Goal: Information Seeking & Learning: Learn about a topic

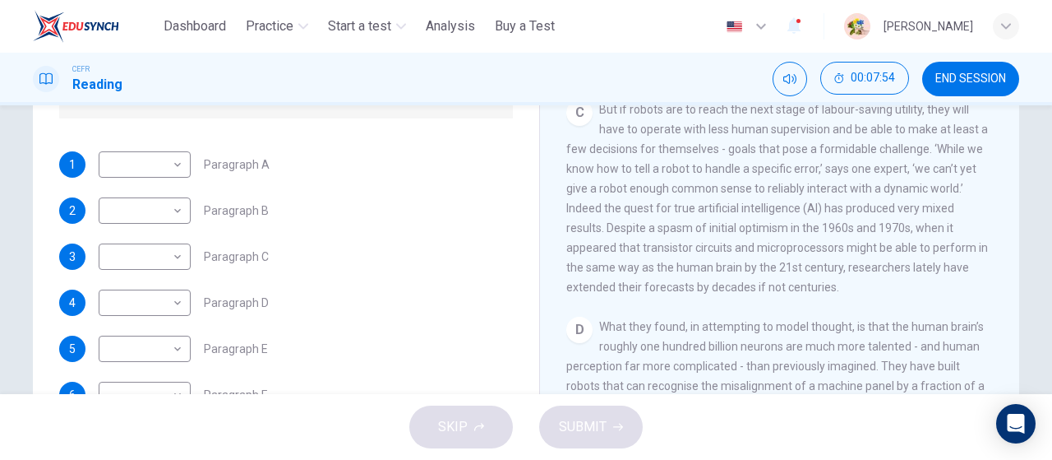
scroll to position [272, 0]
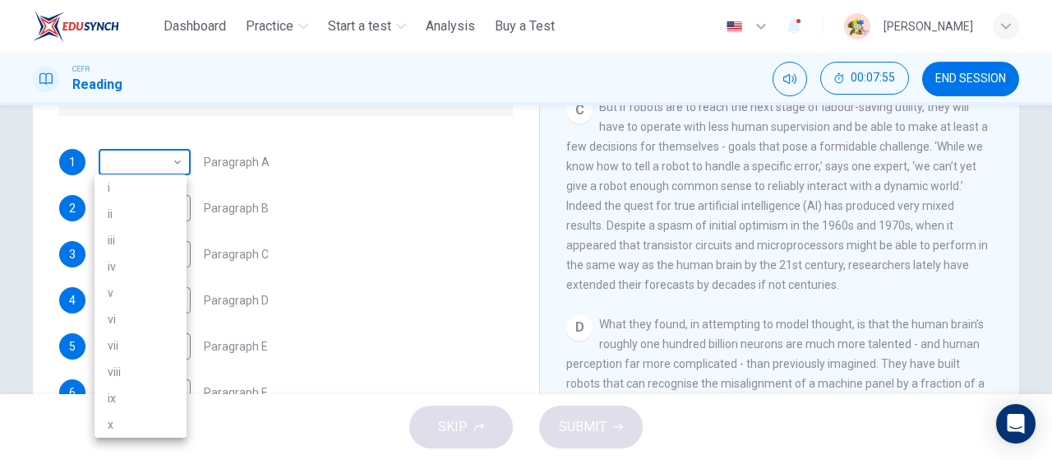
click at [122, 164] on body "This site uses cookies, as explained in our Privacy Policy . If you agree to th…" at bounding box center [526, 230] width 1052 height 460
click at [146, 312] on li "vi" at bounding box center [141, 319] width 92 height 26
type input "**"
click at [130, 215] on body "This site uses cookies, as explained in our Privacy Policy . If you agree to th…" at bounding box center [526, 230] width 1052 height 460
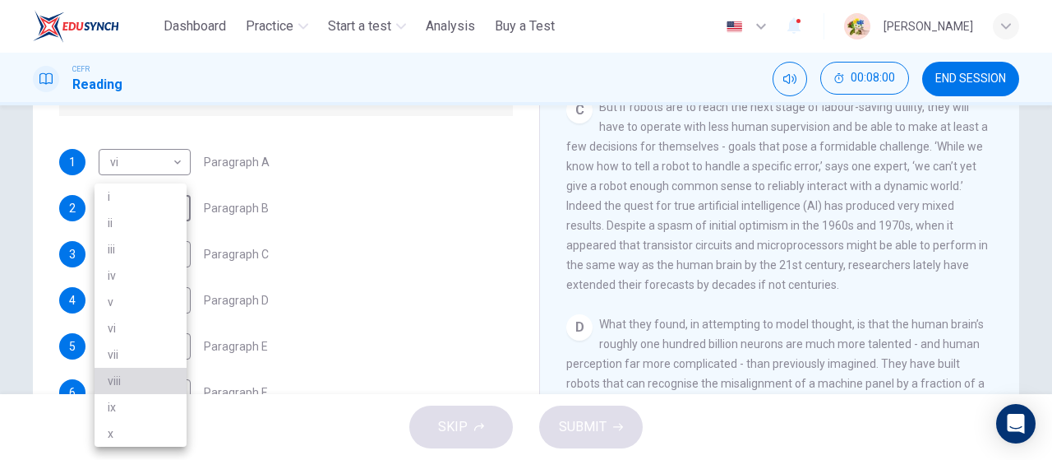
click at [116, 386] on li "viii" at bounding box center [141, 381] width 92 height 26
type input "****"
click at [135, 256] on body "This site uses cookies, as explained in our Privacy Policy . If you agree to th…" at bounding box center [526, 230] width 1052 height 460
click at [136, 249] on li "iii" at bounding box center [141, 249] width 92 height 26
type input "***"
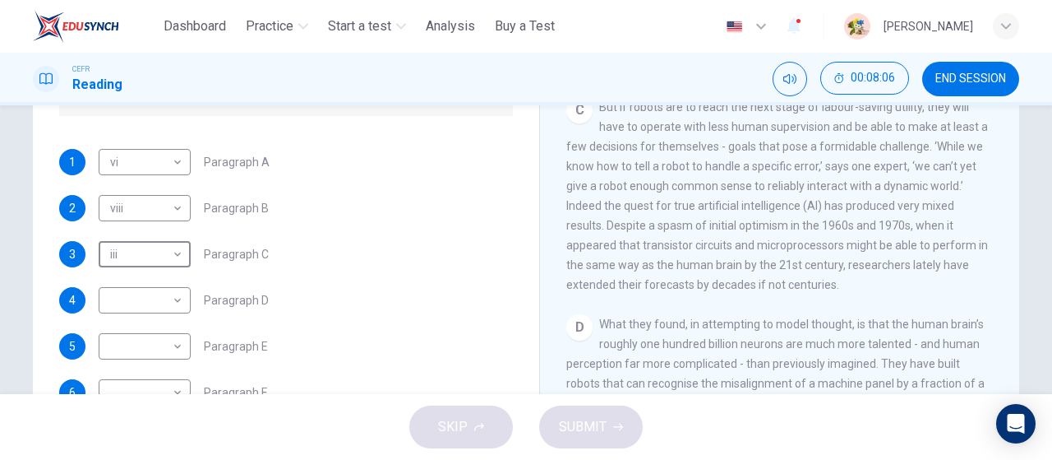
scroll to position [349, 0]
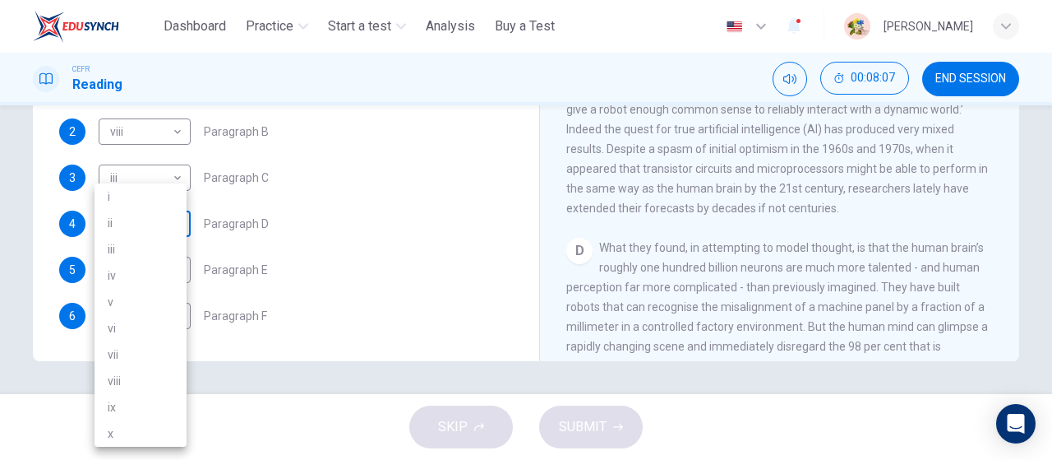
click at [150, 220] on body "This site uses cookies, as explained in our Privacy Policy . If you agree to th…" at bounding box center [526, 230] width 1052 height 460
click at [141, 274] on li "iv" at bounding box center [141, 275] width 92 height 26
type input "**"
click at [155, 277] on body "This site uses cookies, as explained in our Privacy Policy . If you agree to th…" at bounding box center [526, 230] width 1052 height 460
click at [140, 323] on li "vi" at bounding box center [141, 328] width 92 height 26
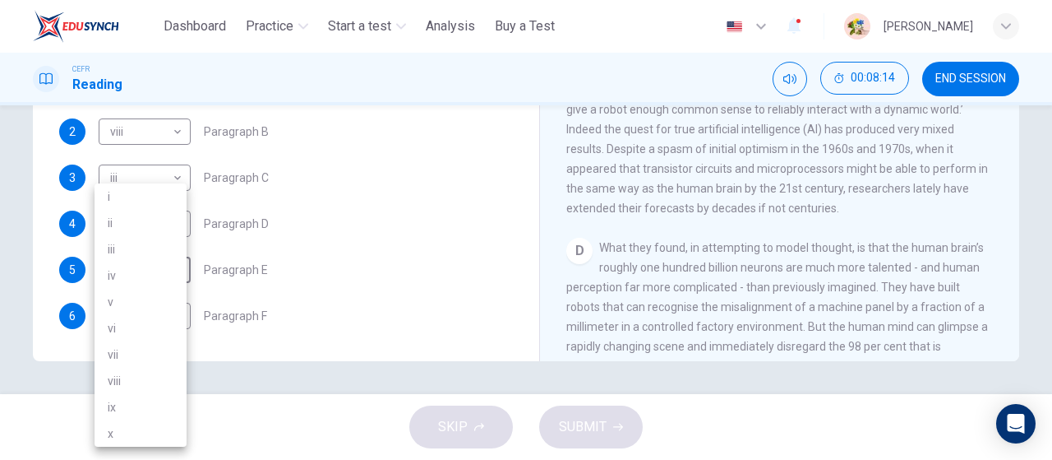
type input "**"
click at [128, 305] on body "This site uses cookies, as explained in our Privacy Policy . If you agree to th…" at bounding box center [526, 230] width 1052 height 460
click at [148, 294] on li "v" at bounding box center [141, 302] width 92 height 26
type input "*"
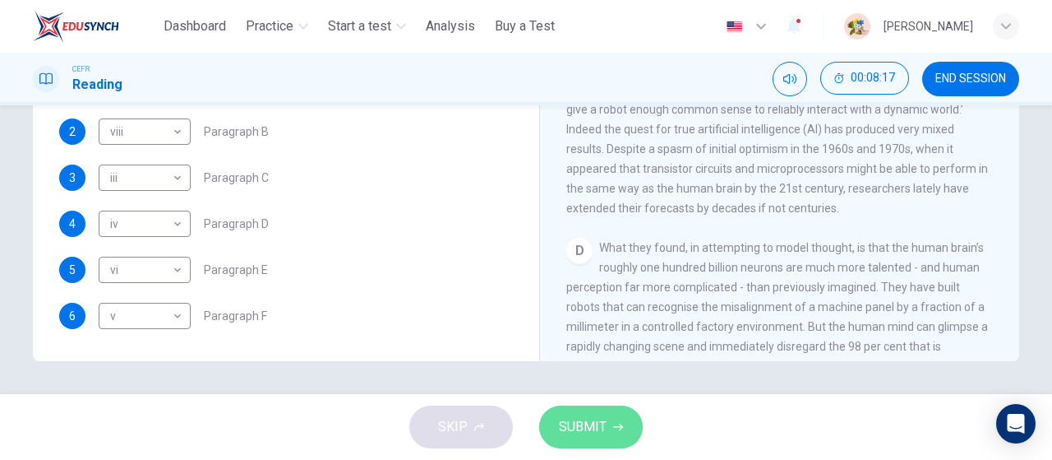
click at [595, 432] on span "SUBMIT" at bounding box center [583, 426] width 48 height 23
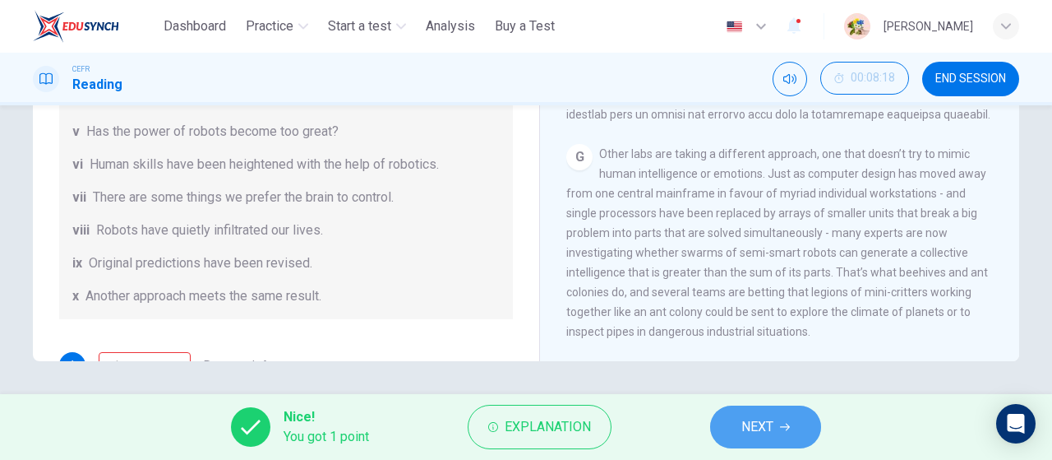
click at [773, 430] on span "NEXT" at bounding box center [758, 426] width 32 height 23
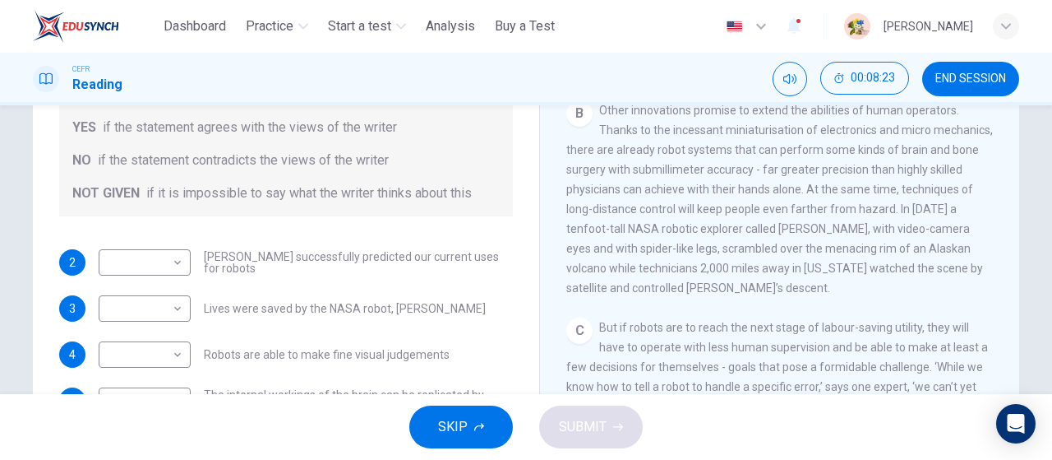
scroll to position [312, 0]
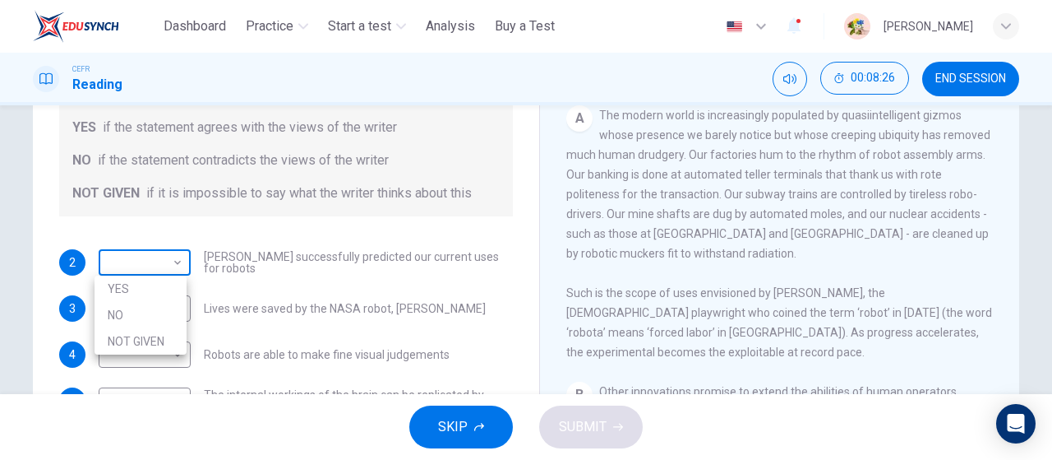
click at [145, 268] on body "This site uses cookies, as explained in our Privacy Policy . If you agree to th…" at bounding box center [526, 230] width 1052 height 460
click at [135, 290] on li "YES" at bounding box center [141, 288] width 92 height 26
type input "***"
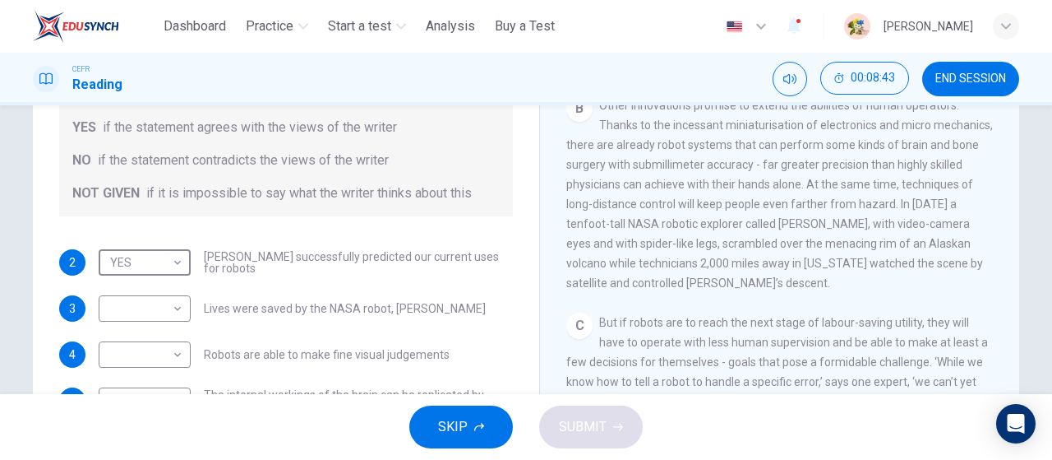
scroll to position [20, 0]
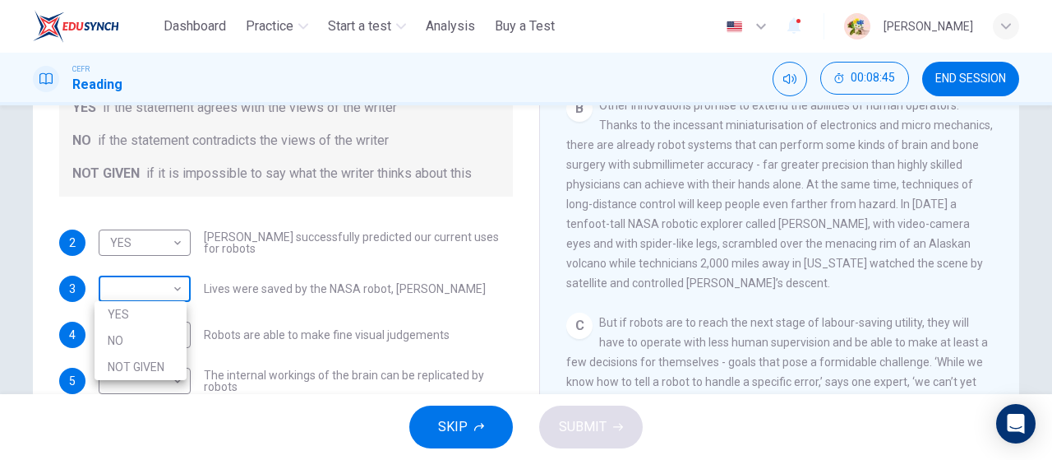
click at [127, 295] on body "This site uses cookies, as explained in our Privacy Policy . If you agree to th…" at bounding box center [526, 230] width 1052 height 460
click at [163, 308] on li "YES" at bounding box center [141, 314] width 92 height 26
type input "***"
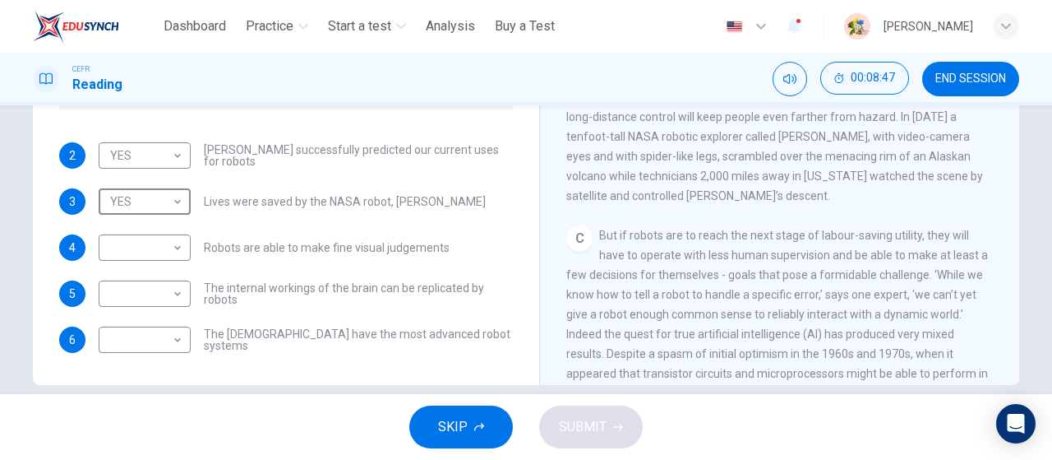
scroll to position [335, 0]
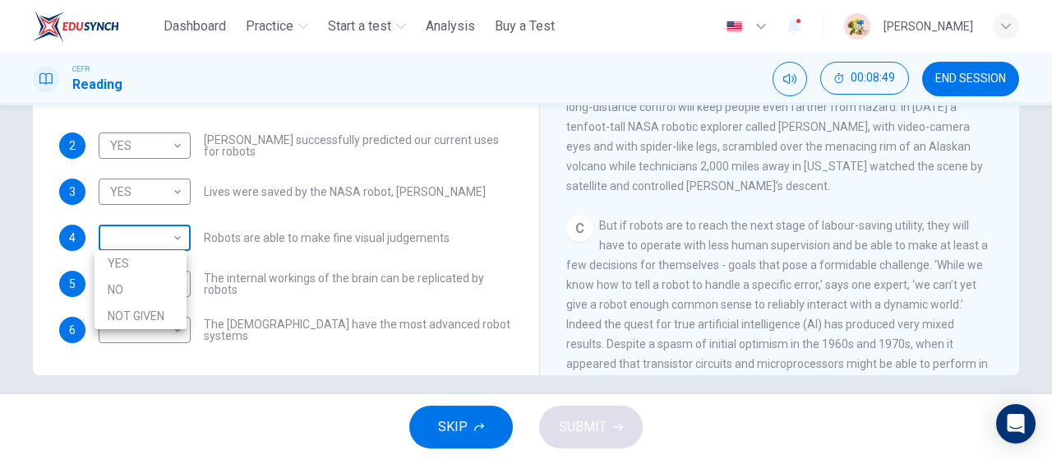
click at [153, 239] on body "This site uses cookies, as explained in our Privacy Policy . If you agree to th…" at bounding box center [526, 230] width 1052 height 460
click at [160, 289] on li "NO" at bounding box center [141, 289] width 92 height 26
type input "**"
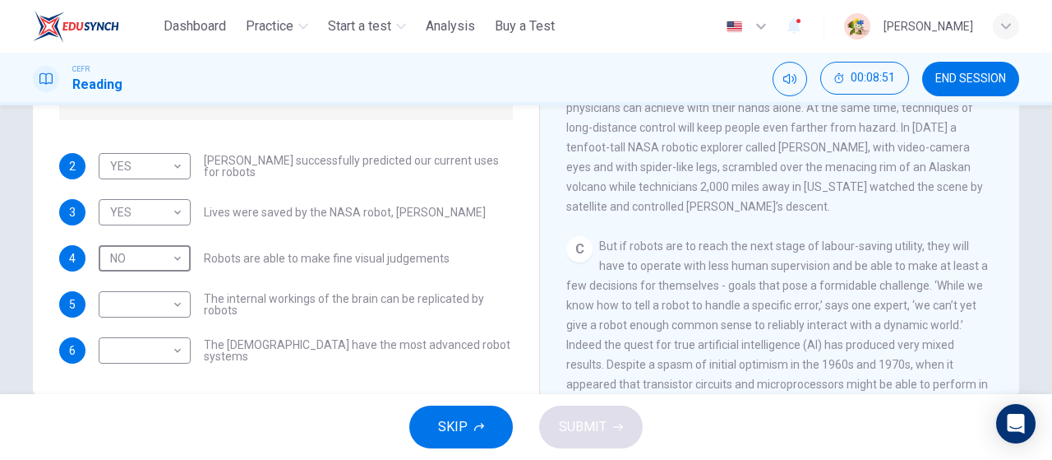
scroll to position [313, 0]
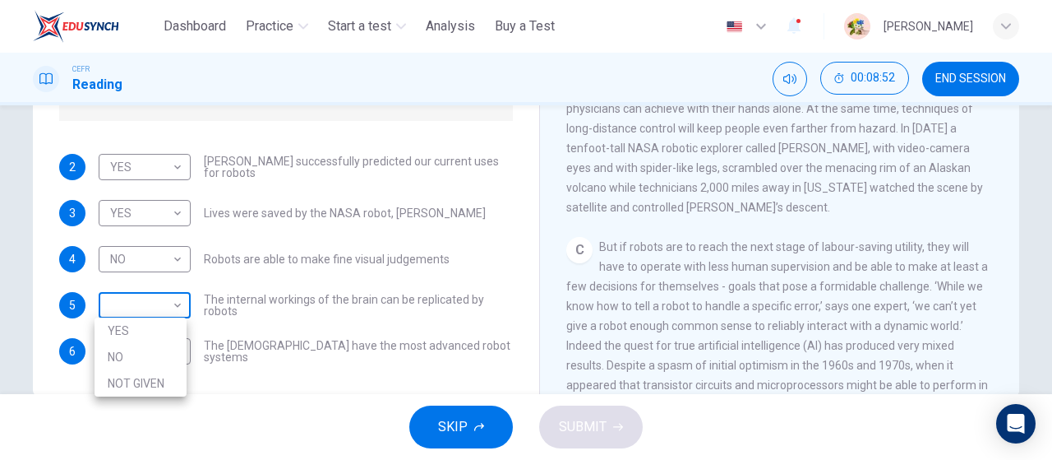
click at [139, 299] on body "This site uses cookies, as explained in our Privacy Policy . If you agree to th…" at bounding box center [526, 230] width 1052 height 460
click at [152, 361] on li "NO" at bounding box center [141, 357] width 92 height 26
type input "**"
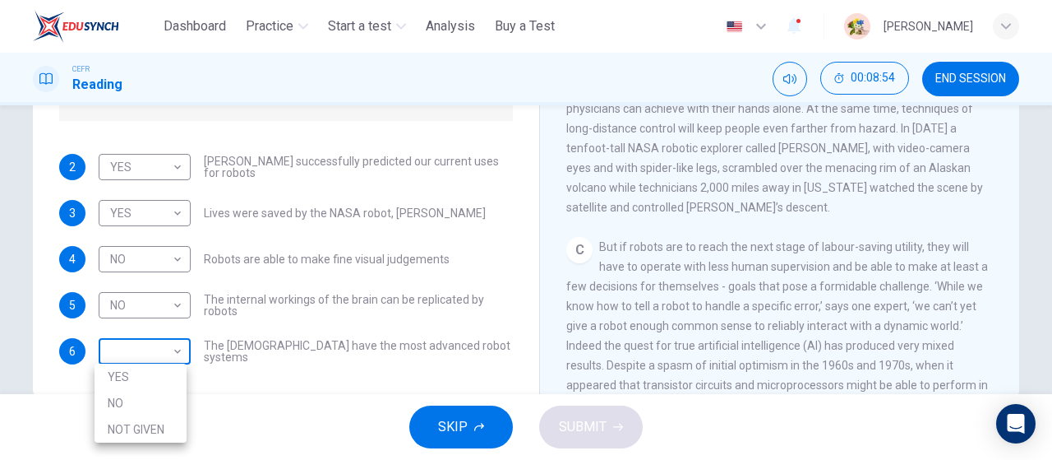
click at [130, 358] on body "This site uses cookies, as explained in our Privacy Policy . If you agree to th…" at bounding box center [526, 230] width 1052 height 460
click at [811, 312] on div at bounding box center [526, 230] width 1052 height 460
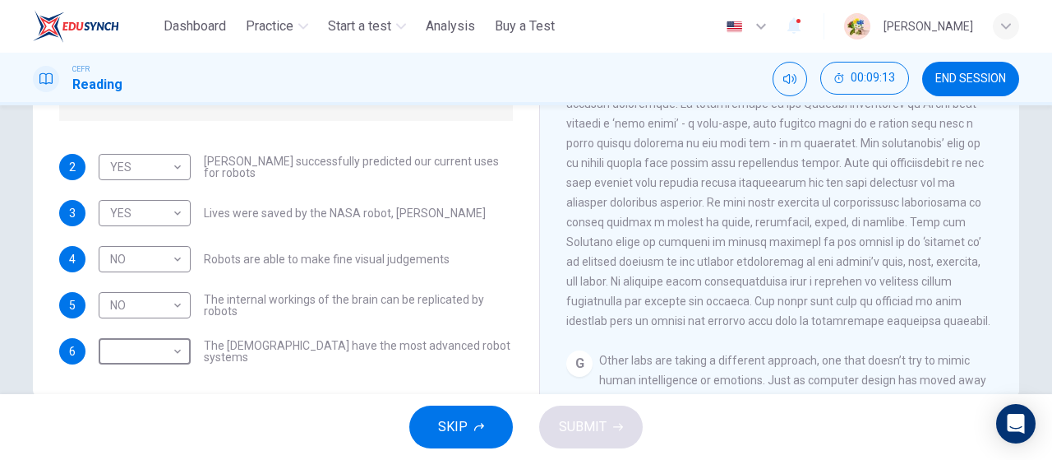
scroll to position [1454, 0]
click at [192, 354] on div "​ ​ The Japanese have the most advanced robot systems" at bounding box center [306, 351] width 414 height 26
click at [158, 353] on body "This site uses cookies, as explained in our Privacy Policy . If you agree to th…" at bounding box center [526, 230] width 1052 height 460
click at [135, 445] on div at bounding box center [526, 230] width 1052 height 460
click at [130, 351] on body "This site uses cookies, as explained in our Privacy Policy . If you agree to th…" at bounding box center [526, 230] width 1052 height 460
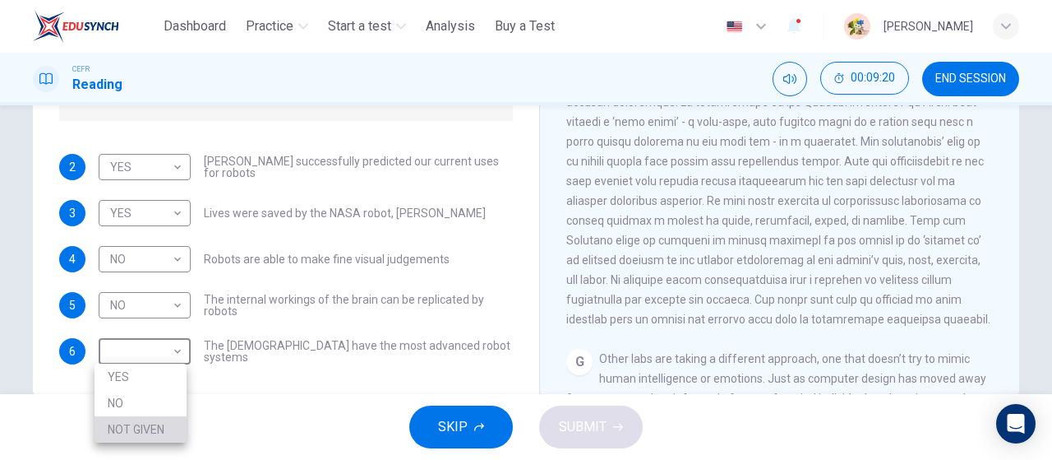
click at [127, 423] on li "NOT GIVEN" at bounding box center [141, 429] width 92 height 26
type input "*********"
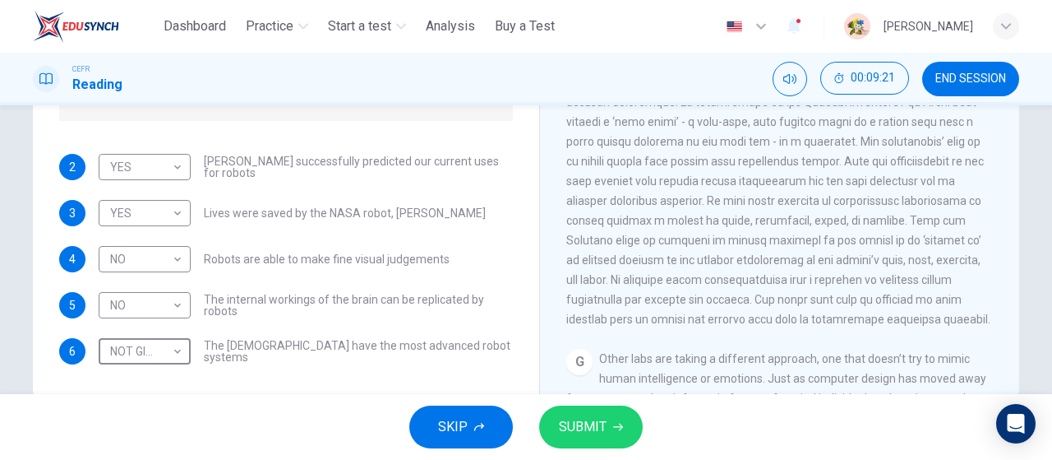
click at [596, 429] on span "SUBMIT" at bounding box center [583, 426] width 48 height 23
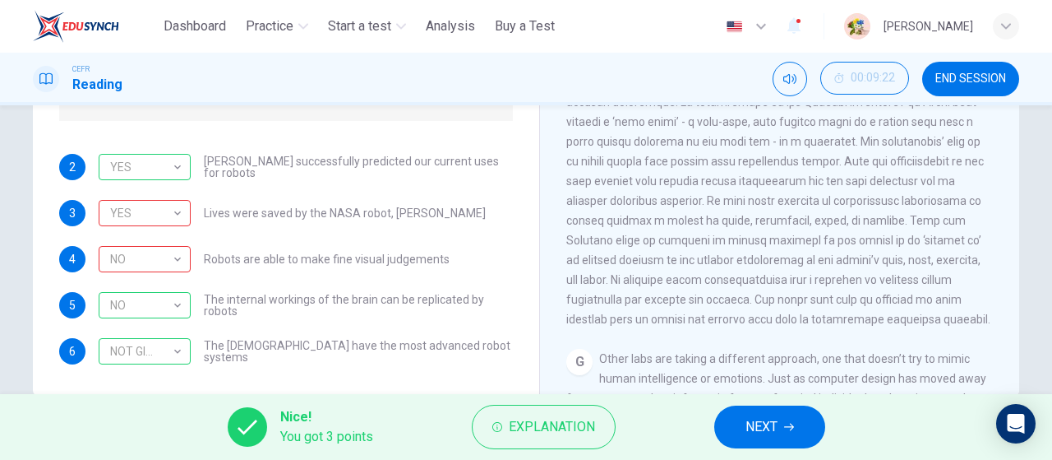
scroll to position [0, 0]
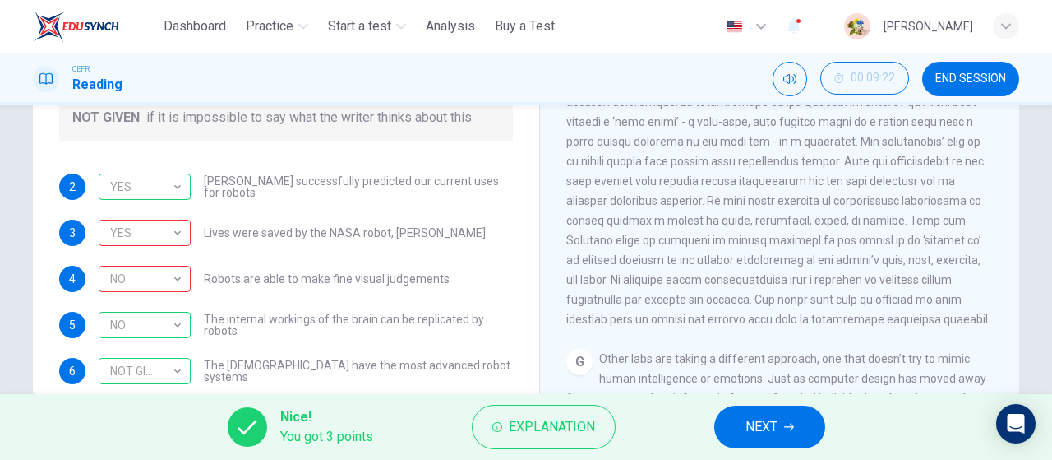
click at [793, 442] on button "NEXT" at bounding box center [769, 426] width 111 height 43
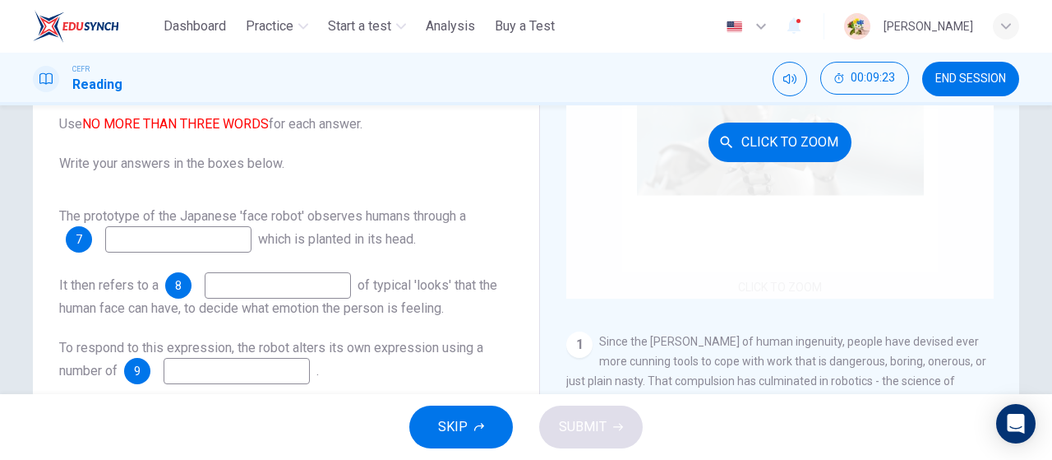
scroll to position [131, 0]
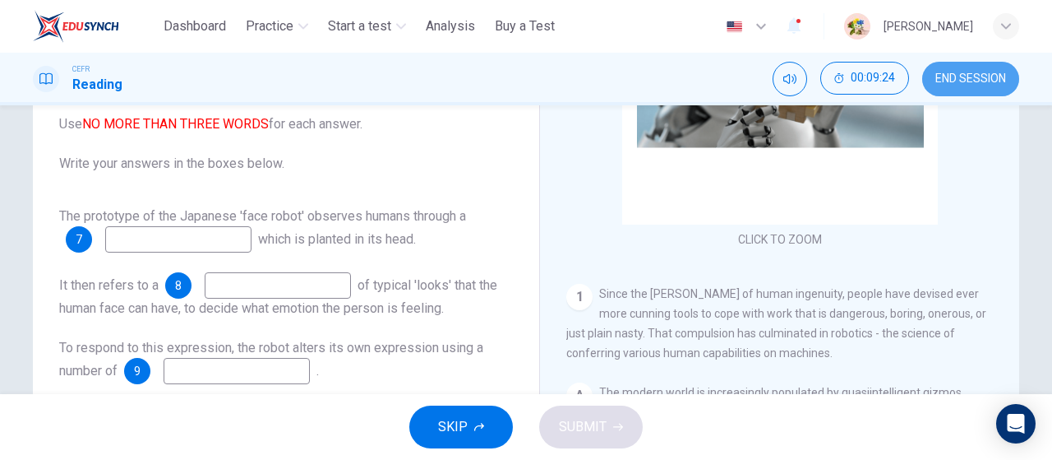
click at [955, 72] on span "END SESSION" at bounding box center [971, 78] width 71 height 13
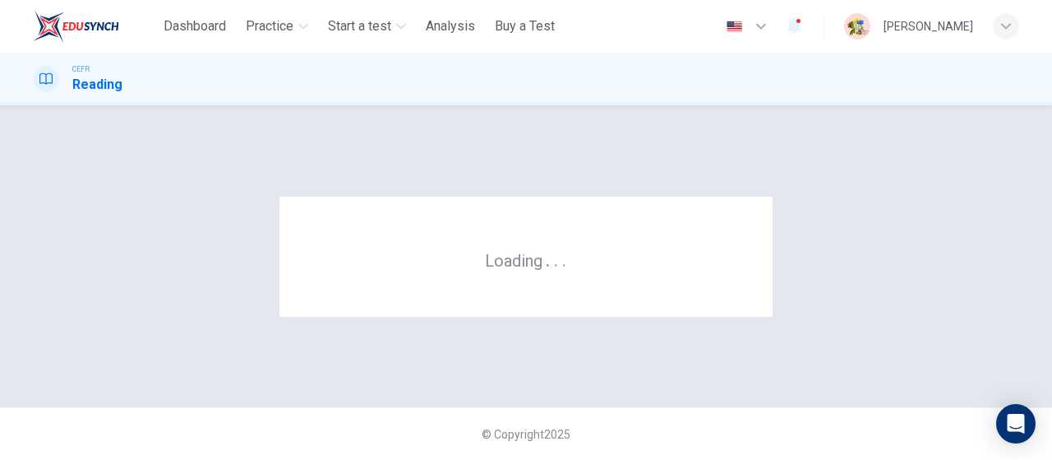
scroll to position [0, 0]
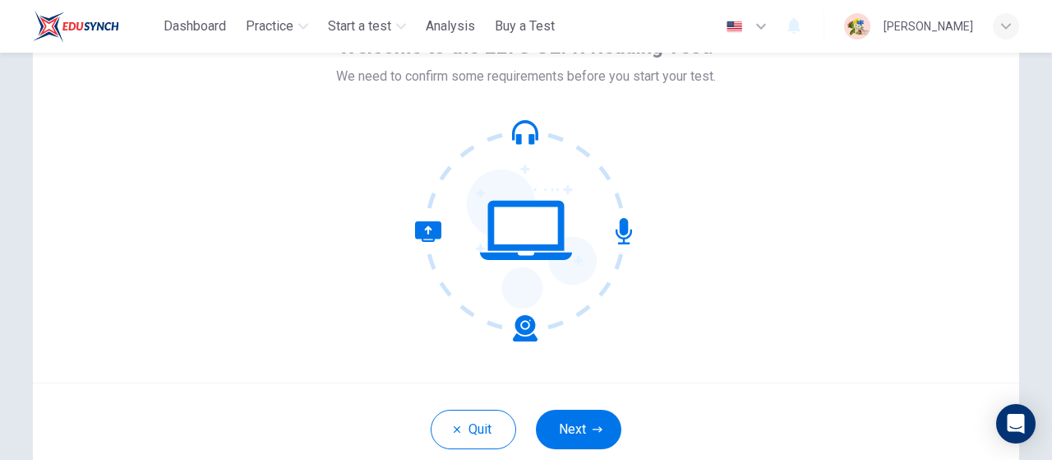
scroll to position [110, 0]
click at [724, 264] on div "Welcome to the ELTC CEFR Reading Test. We need to confirm some requirements bef…" at bounding box center [526, 185] width 987 height 395
click at [561, 422] on button "Next" at bounding box center [579, 429] width 86 height 39
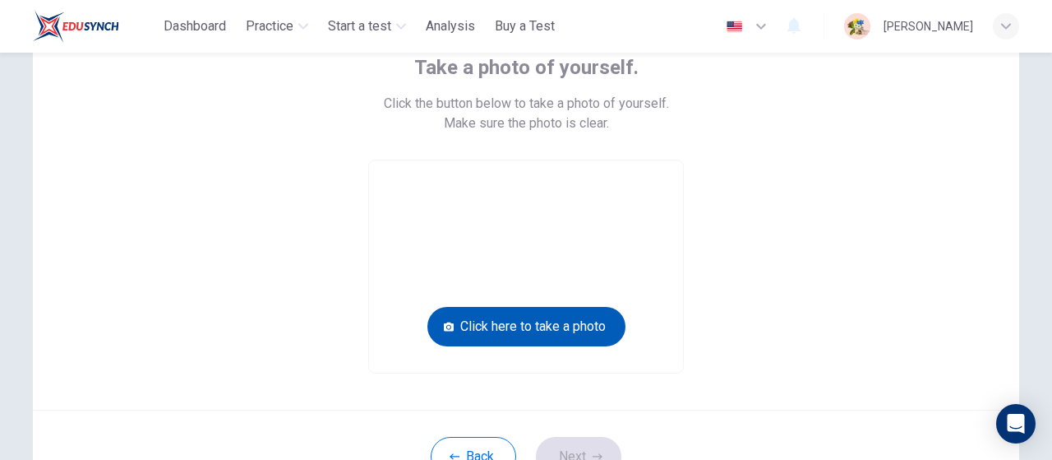
click at [567, 320] on button "Click here to take a photo" at bounding box center [527, 326] width 198 height 39
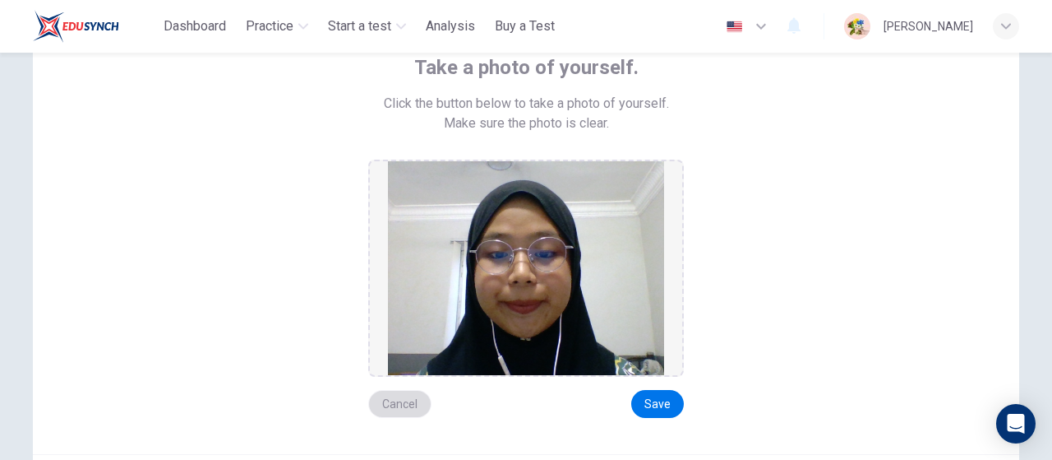
click at [403, 407] on button "Cancel" at bounding box center [399, 404] width 63 height 28
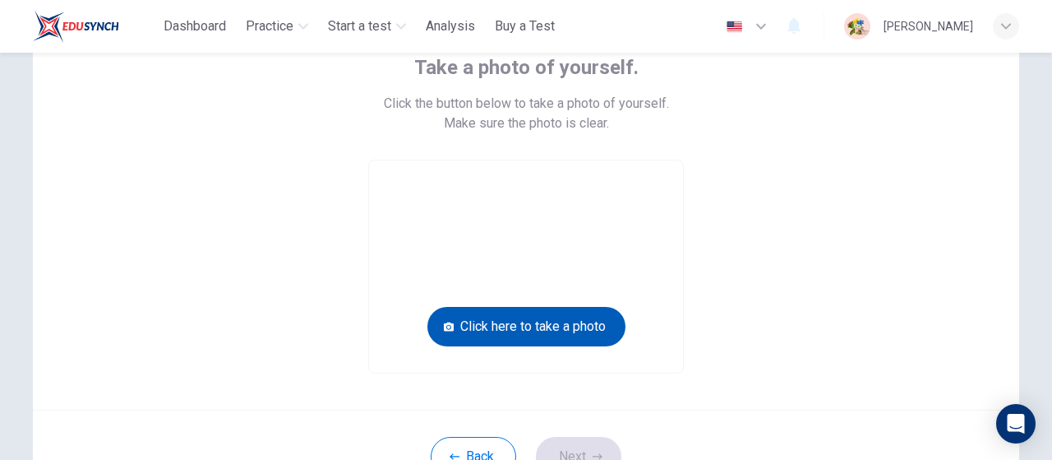
click at [530, 326] on button "Click here to take a photo" at bounding box center [527, 326] width 198 height 39
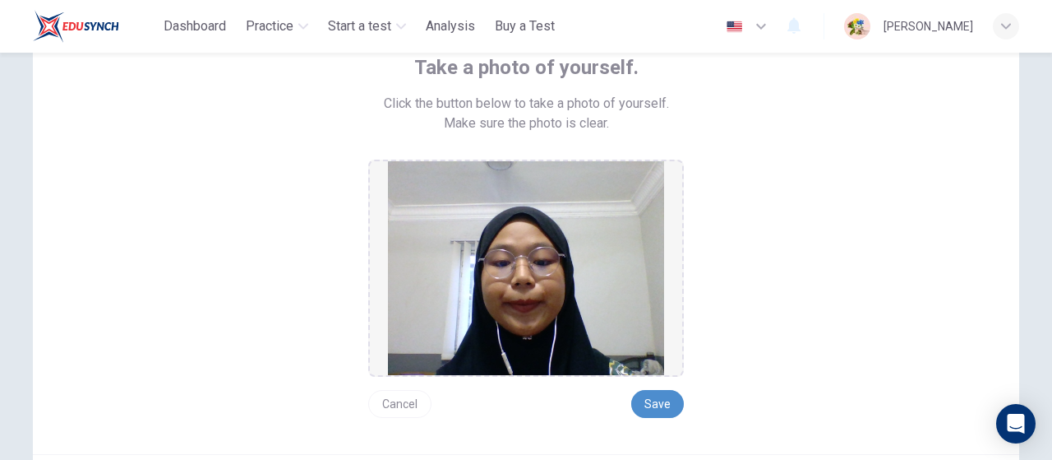
click at [649, 397] on button "Save" at bounding box center [657, 404] width 53 height 28
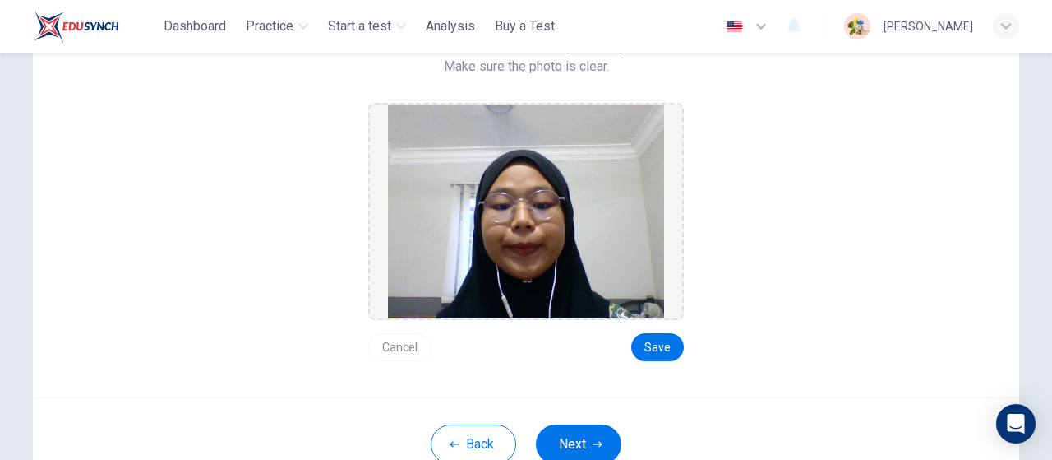
scroll to position [169, 0]
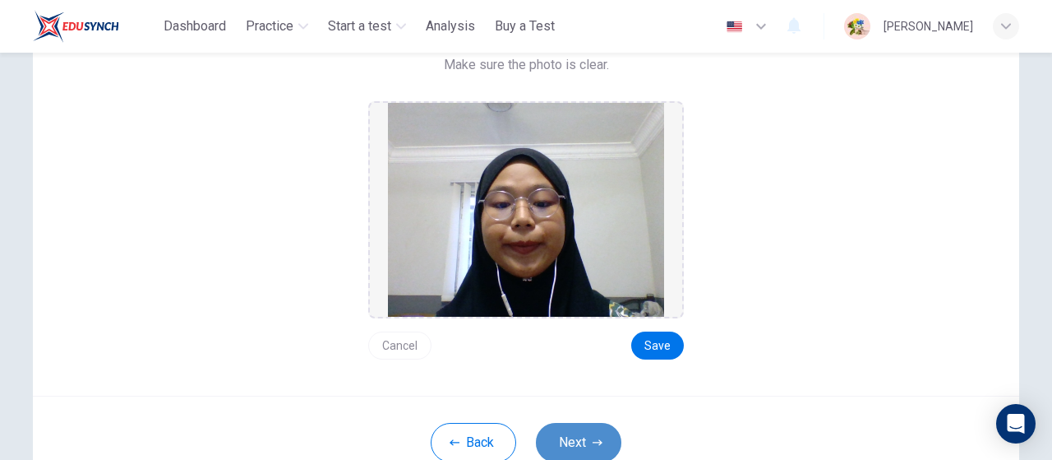
click at [581, 433] on button "Next" at bounding box center [579, 442] width 86 height 39
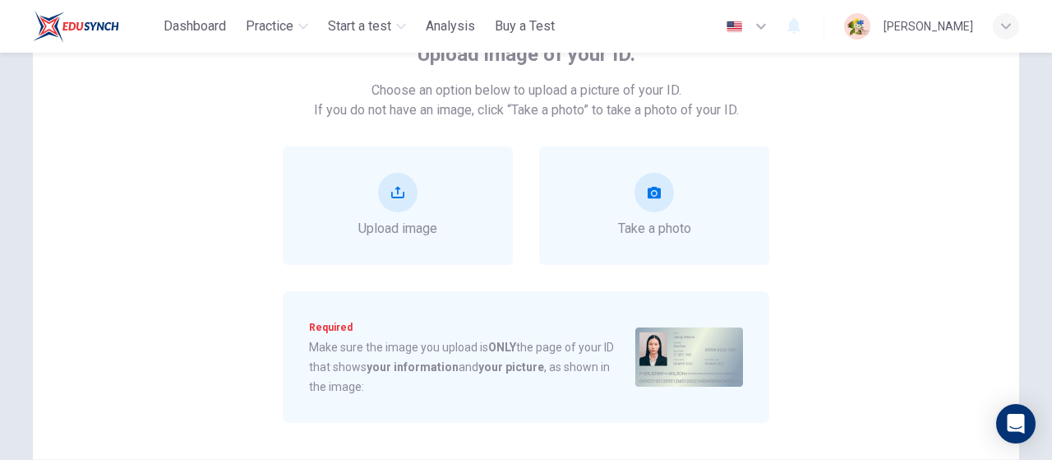
scroll to position [121, 0]
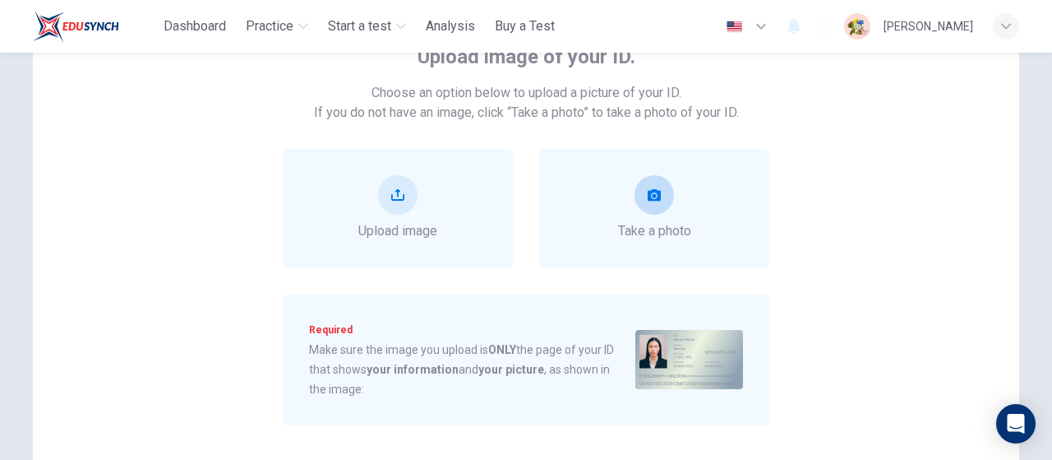
click at [648, 193] on icon "take photo" at bounding box center [654, 195] width 13 height 12
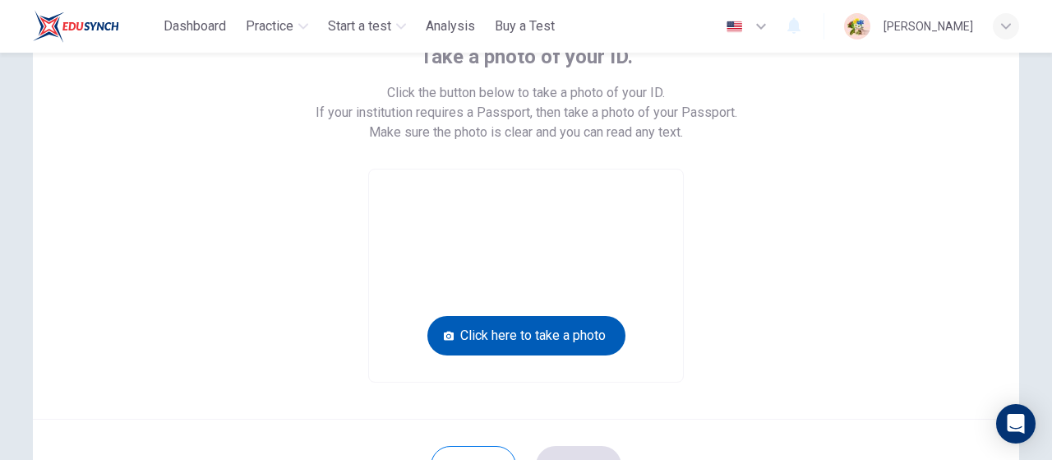
click at [532, 335] on button "Click here to take a photo" at bounding box center [527, 335] width 198 height 39
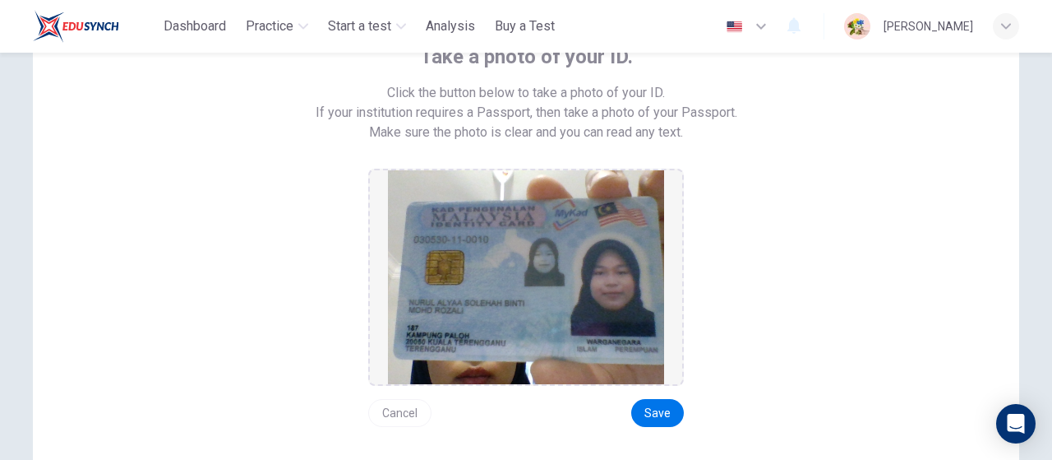
click at [387, 412] on button "Cancel" at bounding box center [399, 413] width 63 height 28
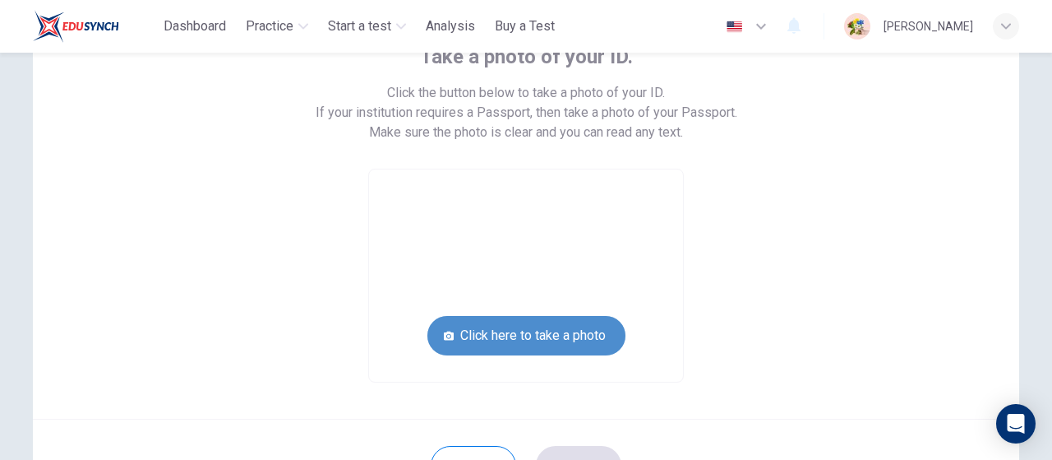
click at [471, 331] on button "Click here to take a photo" at bounding box center [527, 335] width 198 height 39
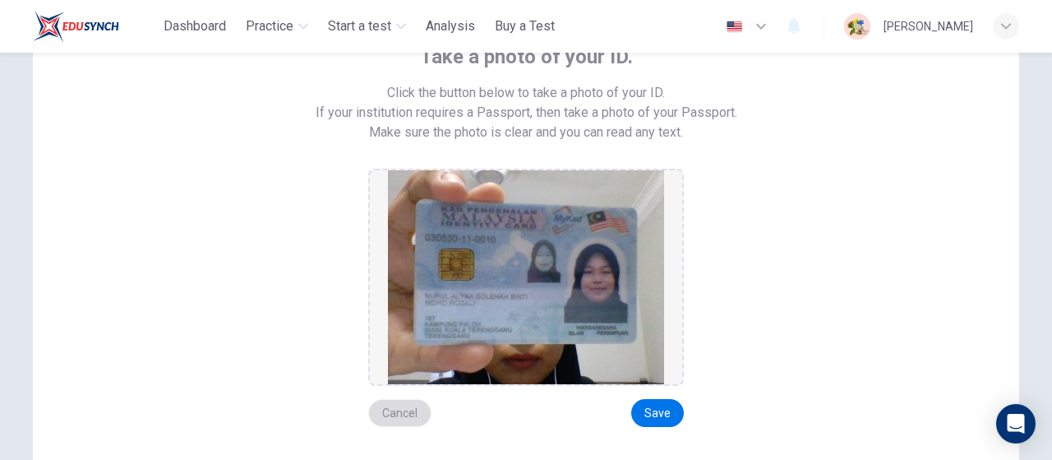
click at [388, 407] on button "Cancel" at bounding box center [399, 413] width 63 height 28
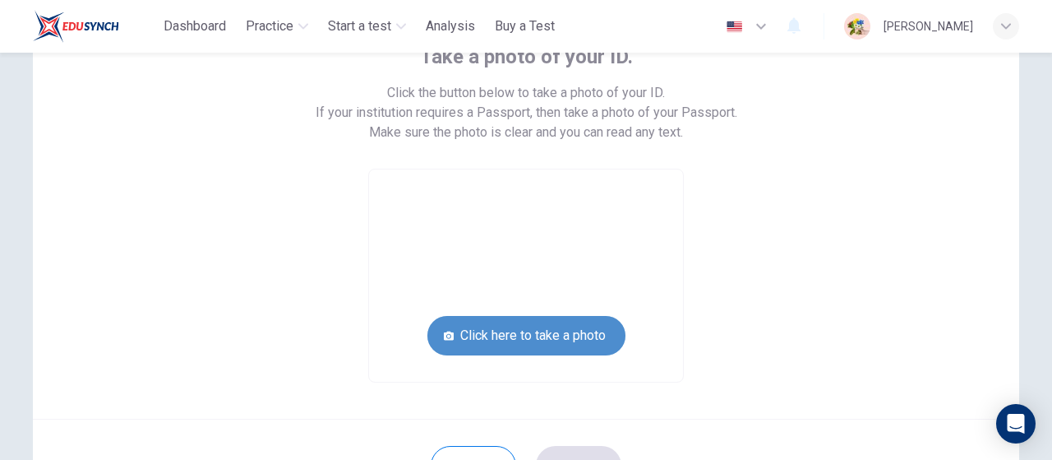
click at [434, 332] on button "Click here to take a photo" at bounding box center [527, 335] width 198 height 39
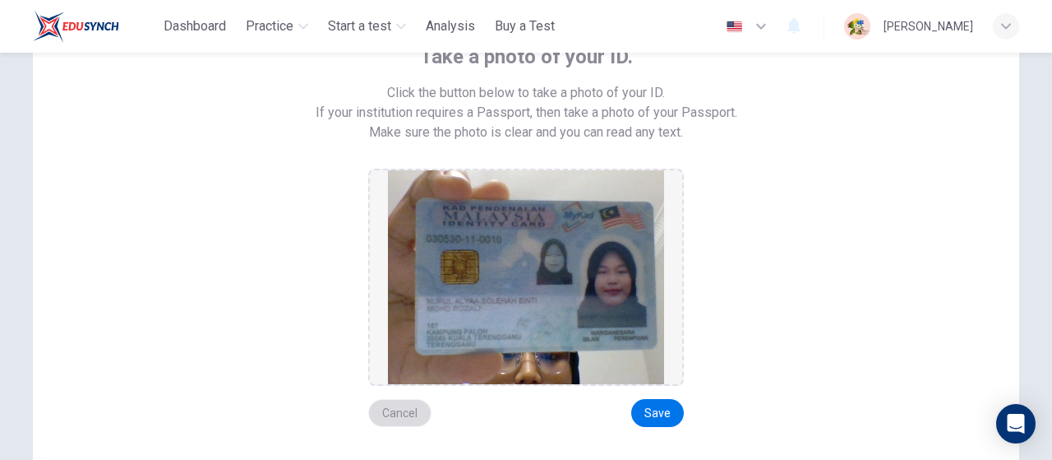
click at [409, 410] on button "Cancel" at bounding box center [399, 413] width 63 height 28
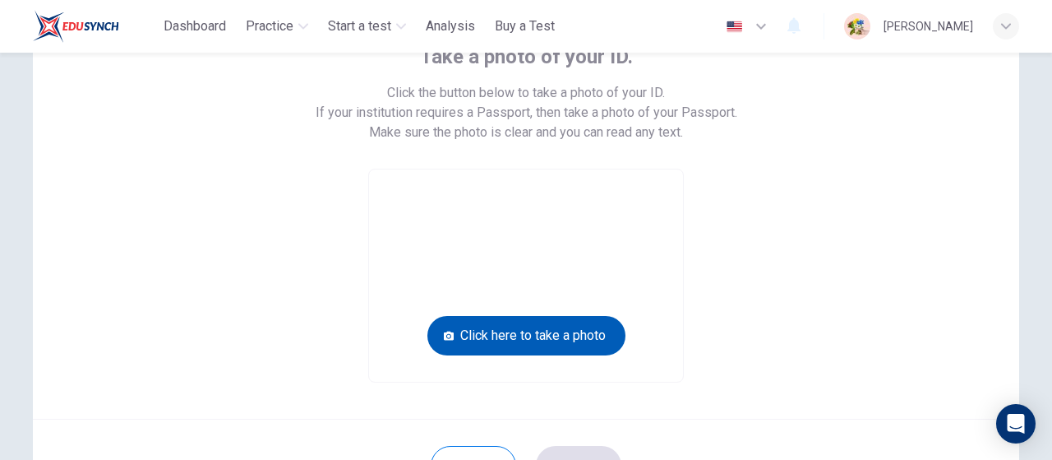
click at [497, 322] on button "Click here to take a photo" at bounding box center [527, 335] width 198 height 39
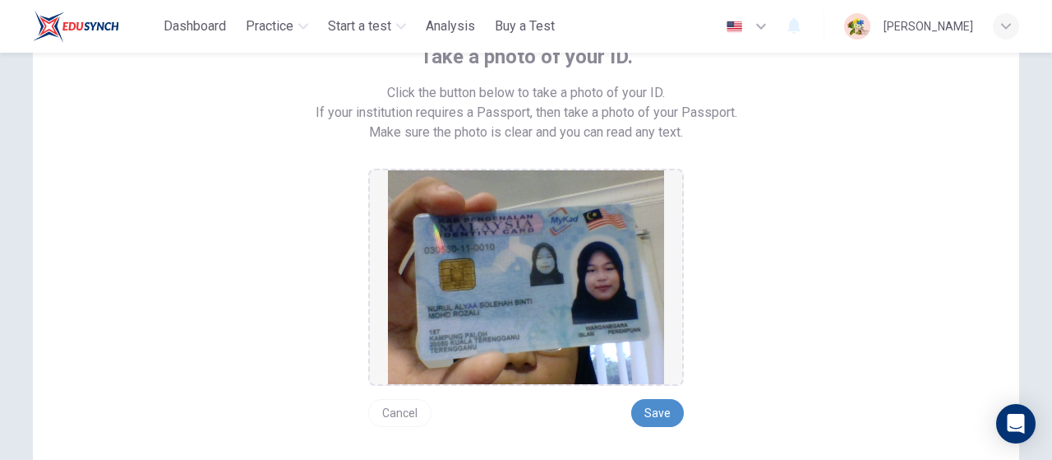
click at [649, 407] on button "Save" at bounding box center [657, 413] width 53 height 28
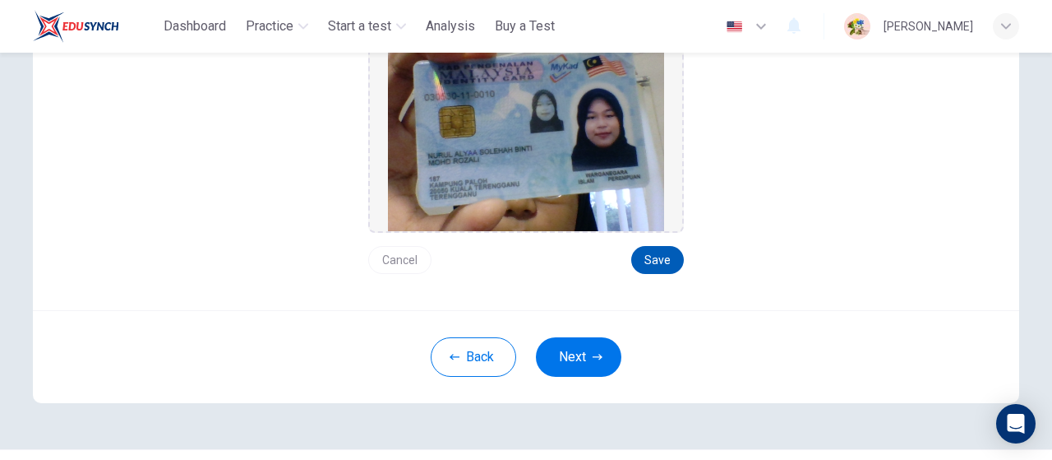
scroll to position [291, 0]
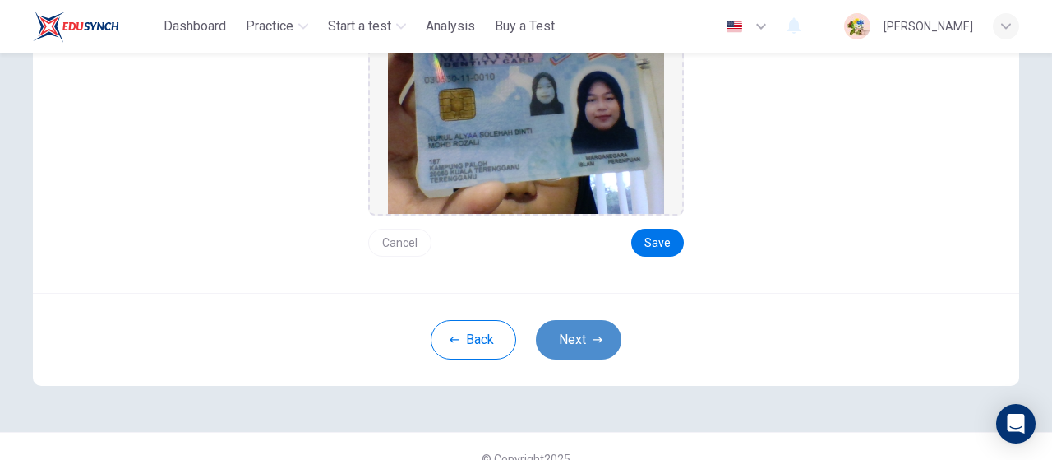
click at [559, 327] on button "Next" at bounding box center [579, 339] width 86 height 39
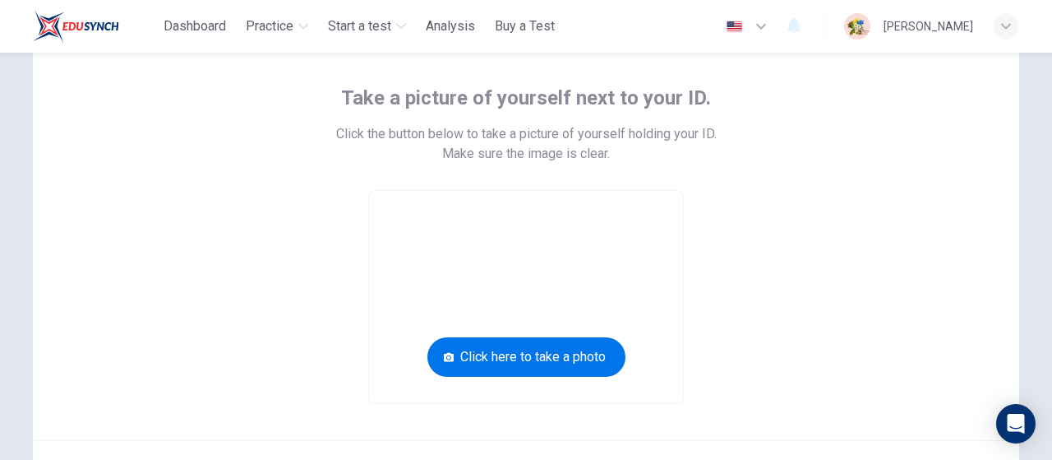
scroll to position [78, 0]
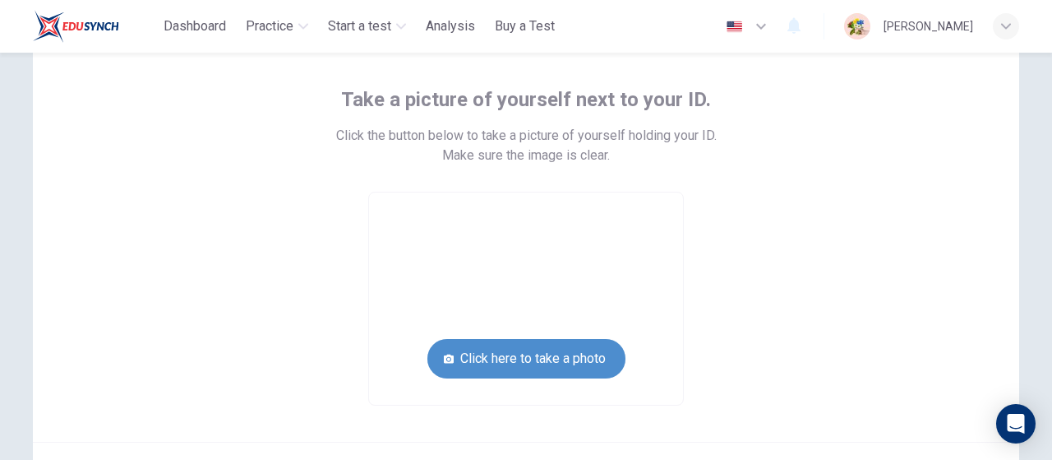
click at [565, 356] on button "Click here to take a photo" at bounding box center [527, 358] width 198 height 39
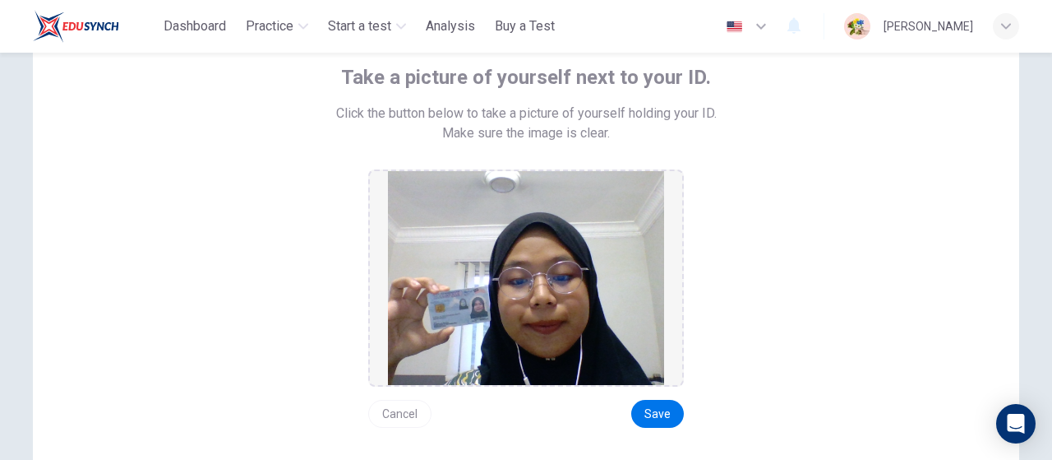
scroll to position [104, 0]
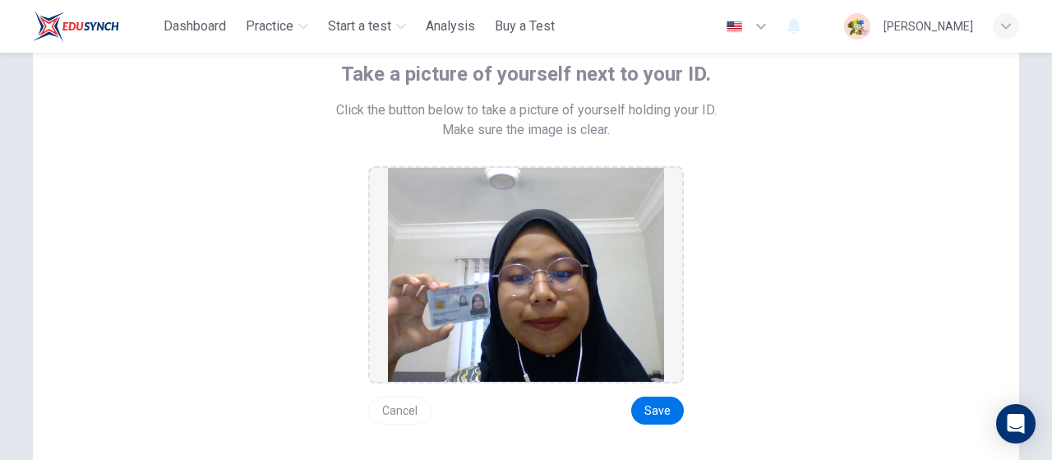
click at [390, 409] on button "Cancel" at bounding box center [399, 410] width 63 height 28
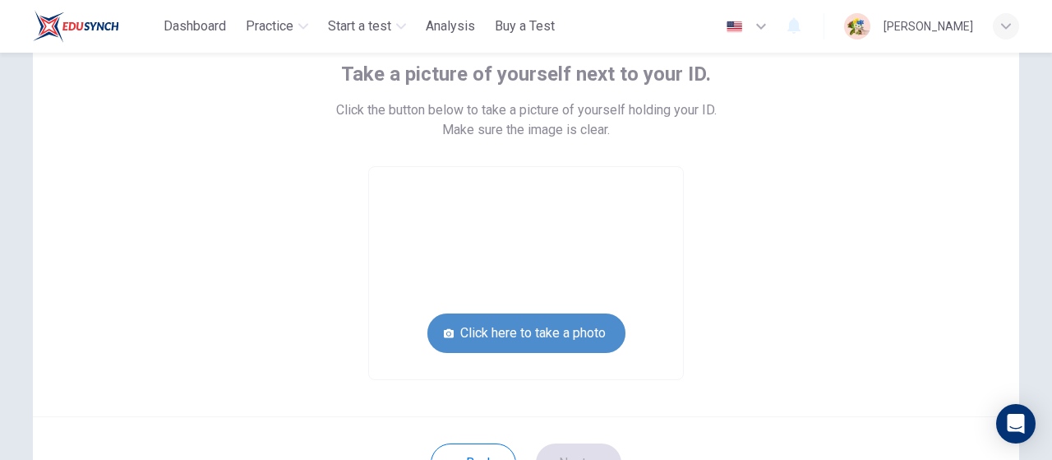
click at [605, 339] on button "Click here to take a photo" at bounding box center [527, 332] width 198 height 39
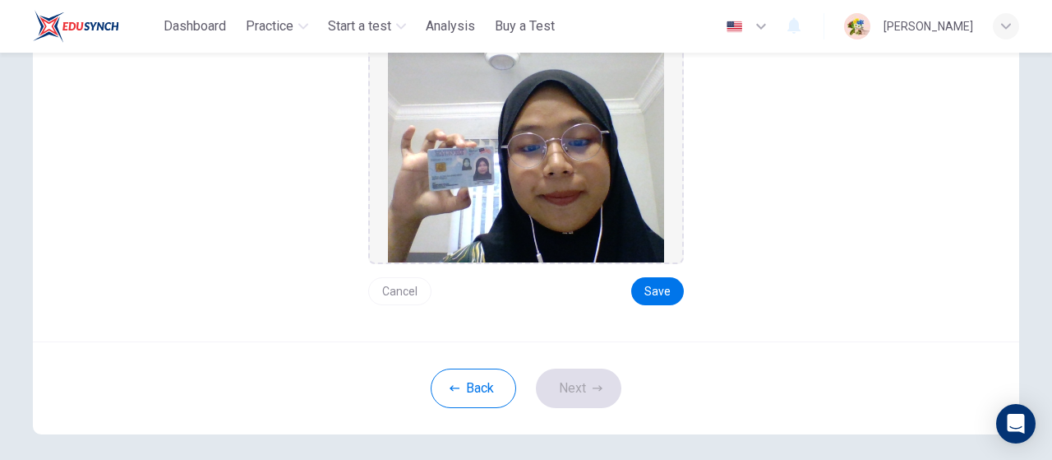
scroll to position [228, 0]
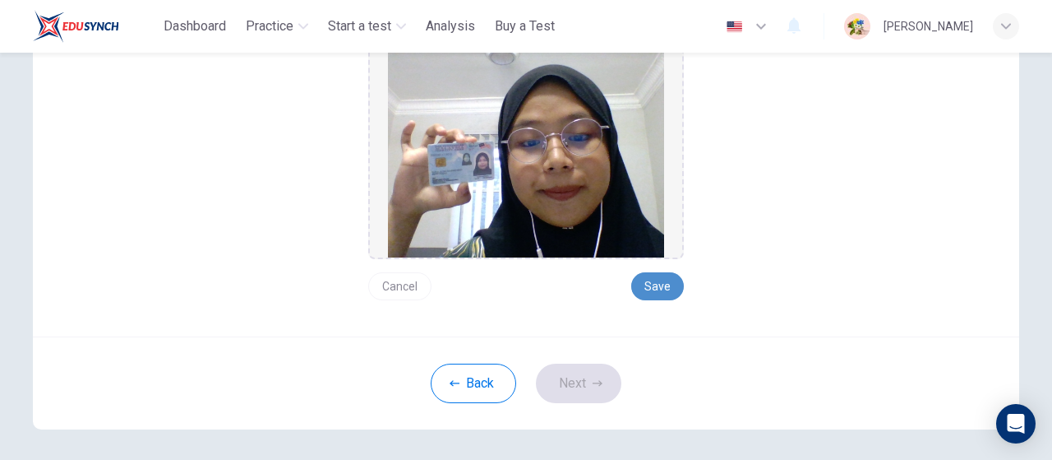
click at [654, 279] on button "Save" at bounding box center [657, 286] width 53 height 28
click at [569, 383] on button "Next" at bounding box center [579, 382] width 86 height 39
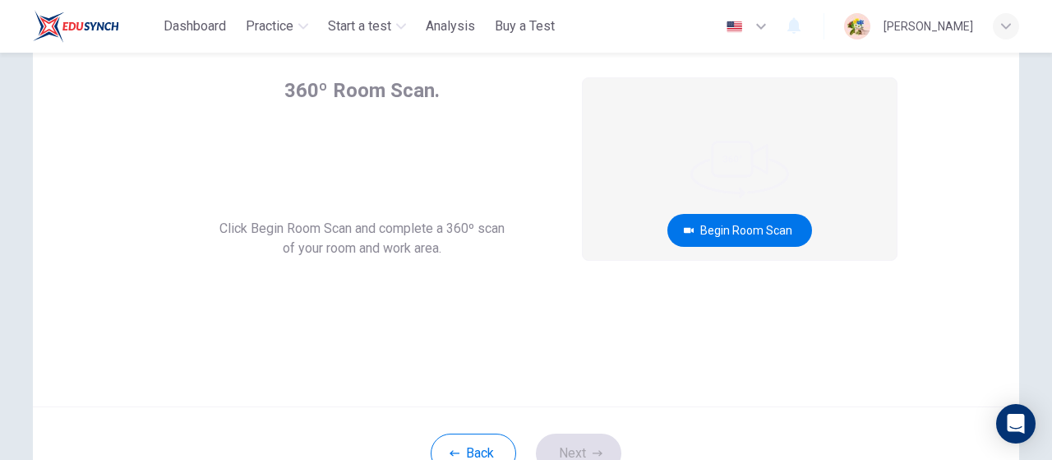
scroll to position [86, 0]
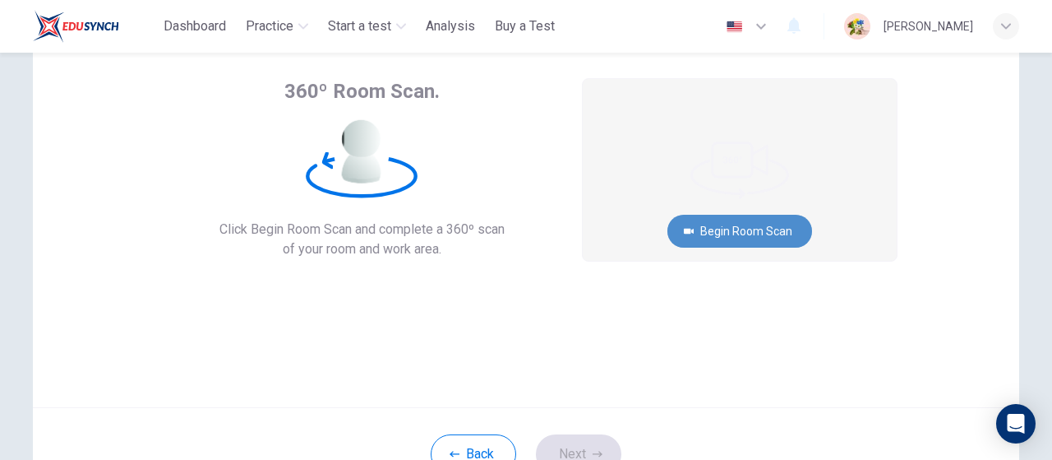
click at [778, 223] on button "Begin Room Scan" at bounding box center [740, 231] width 145 height 33
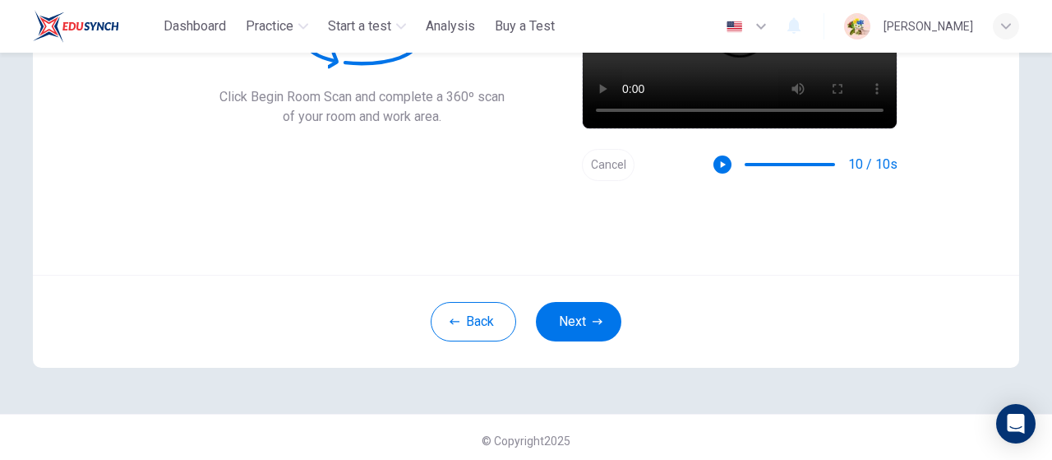
scroll to position [224, 0]
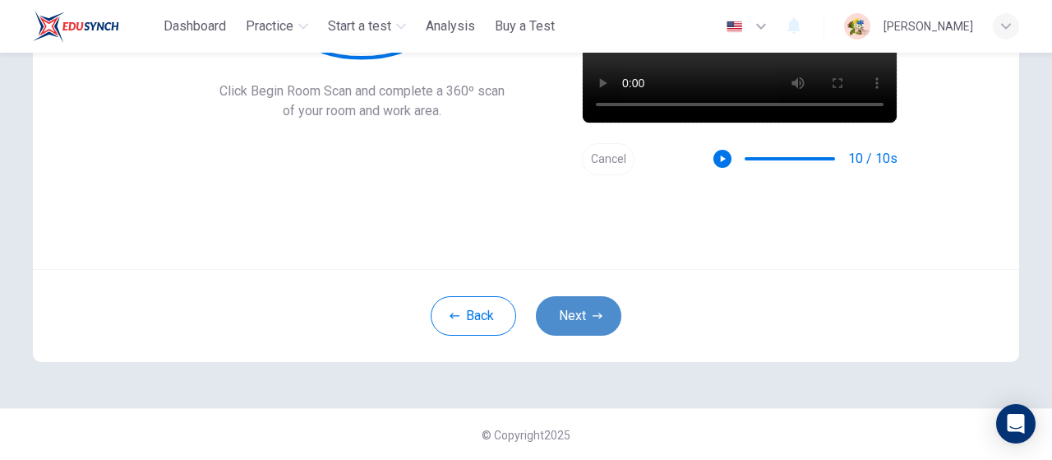
click at [594, 317] on icon "button" at bounding box center [598, 316] width 10 height 10
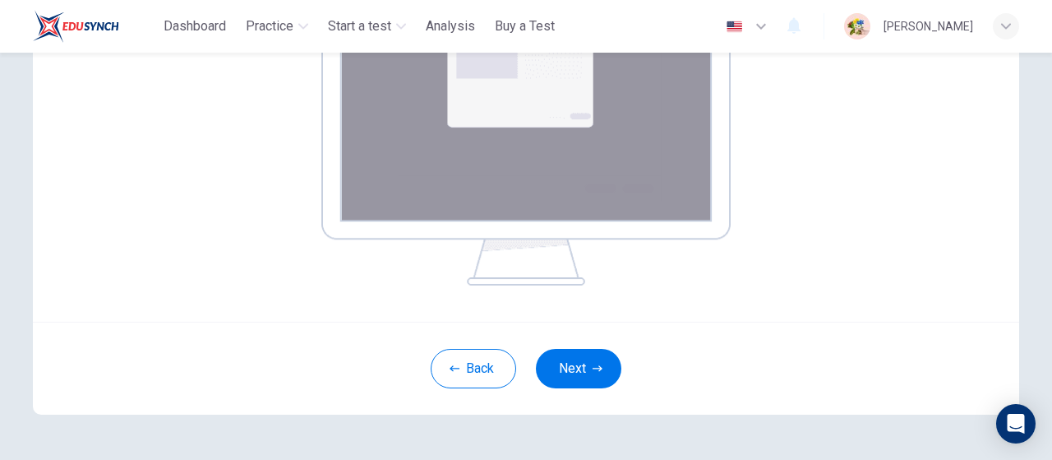
scroll to position [373, 0]
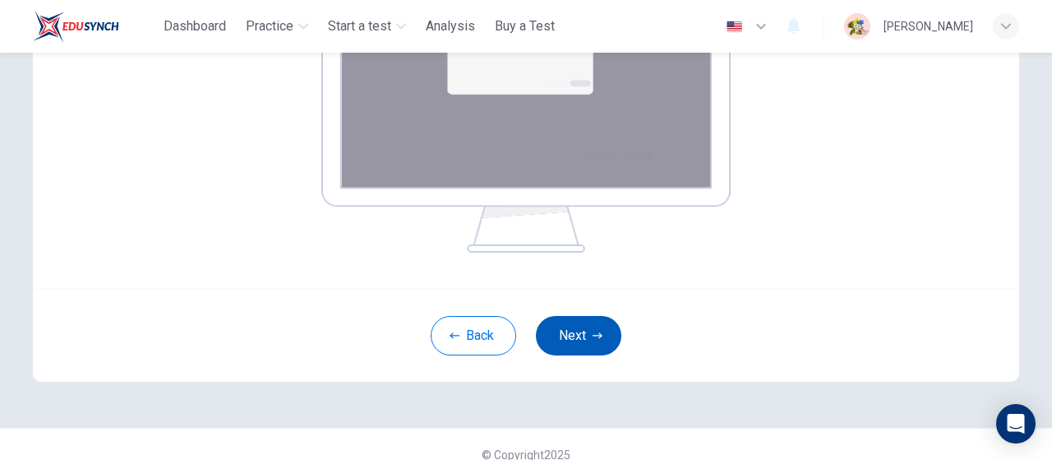
click at [563, 328] on button "Next" at bounding box center [579, 335] width 86 height 39
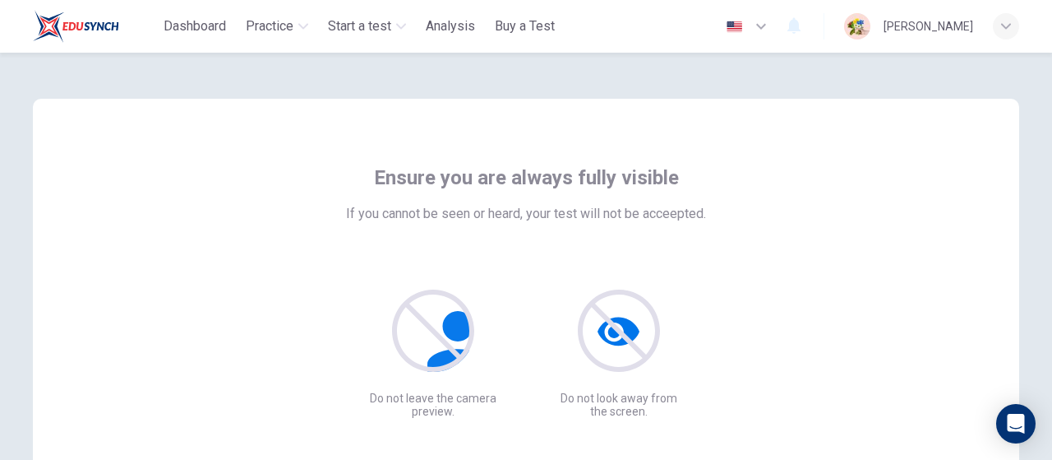
scroll to position [224, 0]
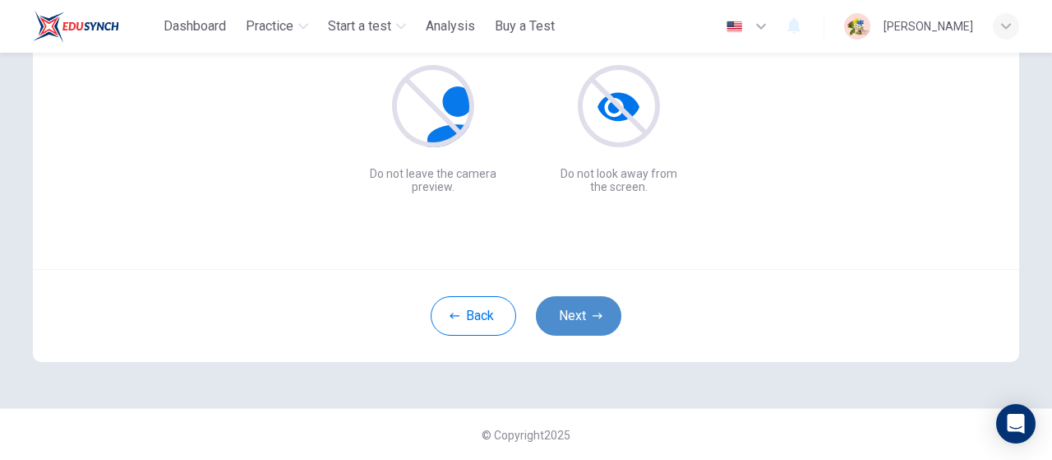
click at [587, 317] on button "Next" at bounding box center [579, 315] width 86 height 39
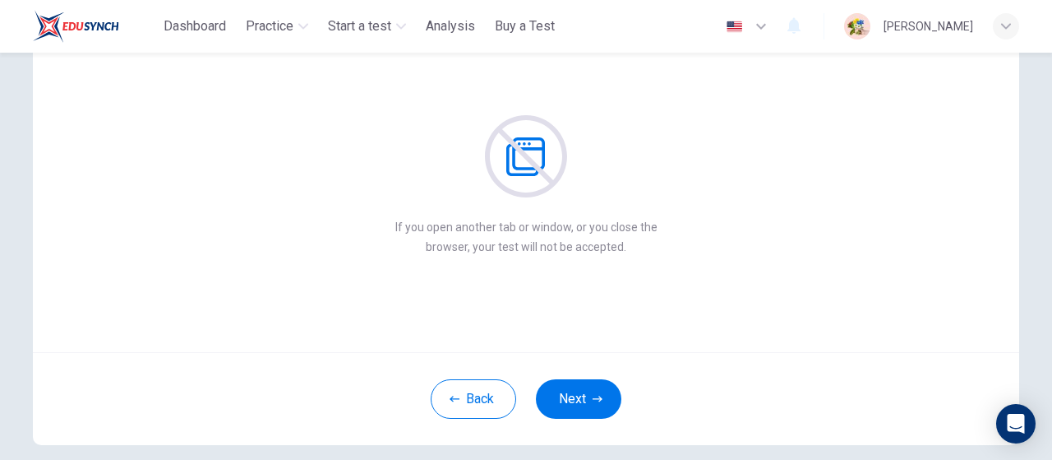
scroll to position [142, 0]
click at [593, 393] on icon "button" at bounding box center [598, 398] width 10 height 10
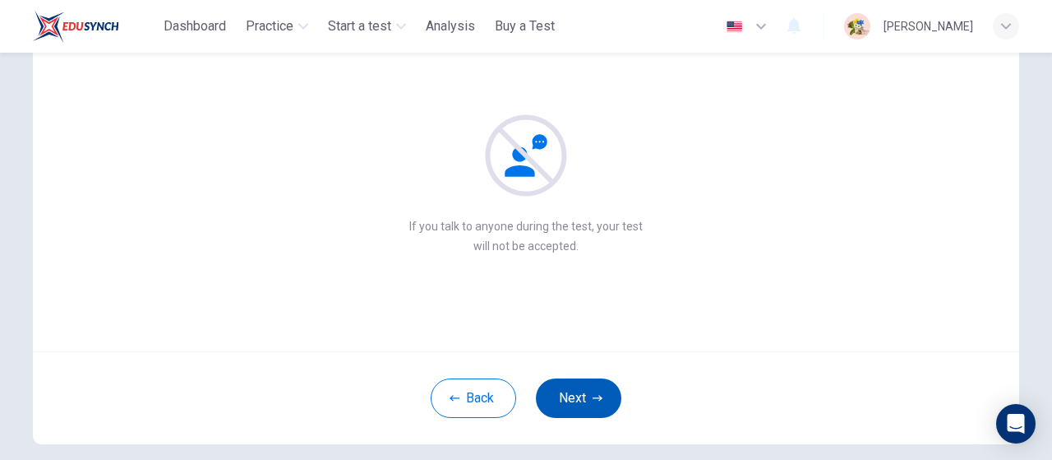
click at [567, 391] on button "Next" at bounding box center [579, 397] width 86 height 39
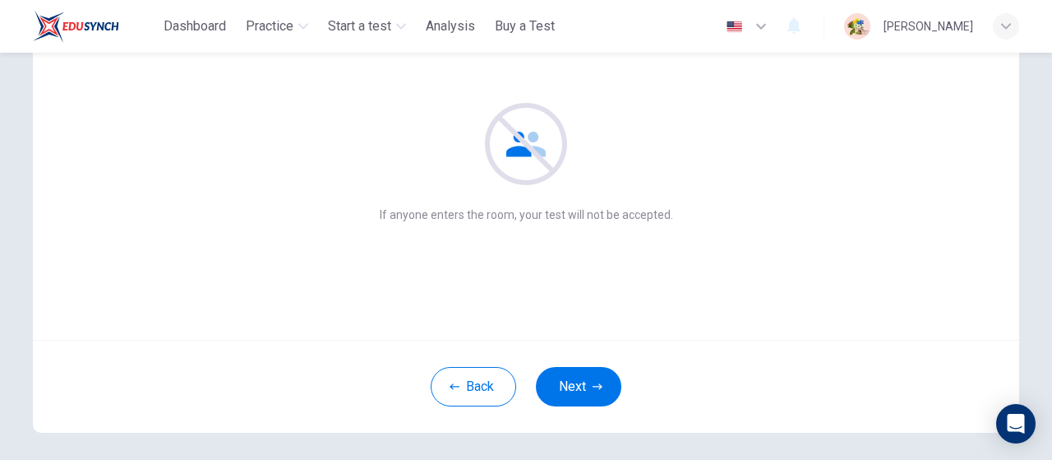
scroll to position [201, 0]
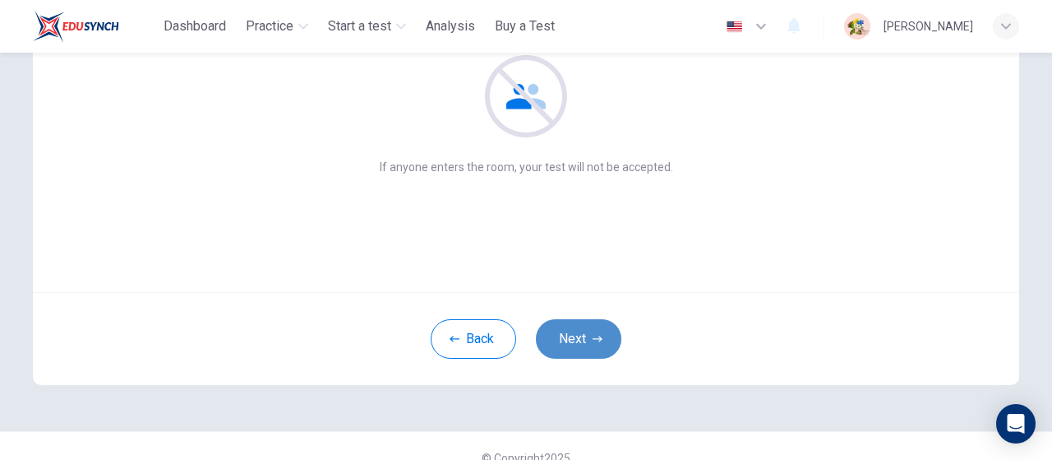
click at [580, 342] on button "Next" at bounding box center [579, 338] width 86 height 39
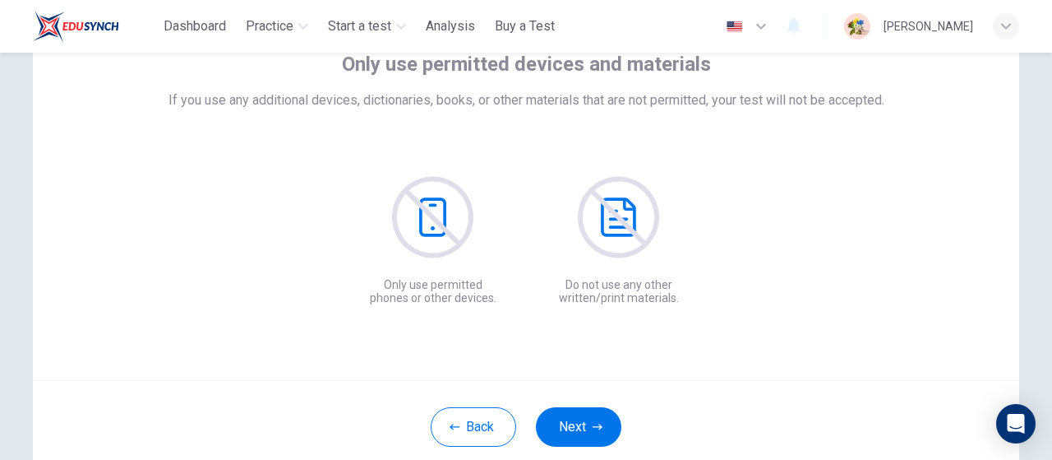
scroll to position [118, 0]
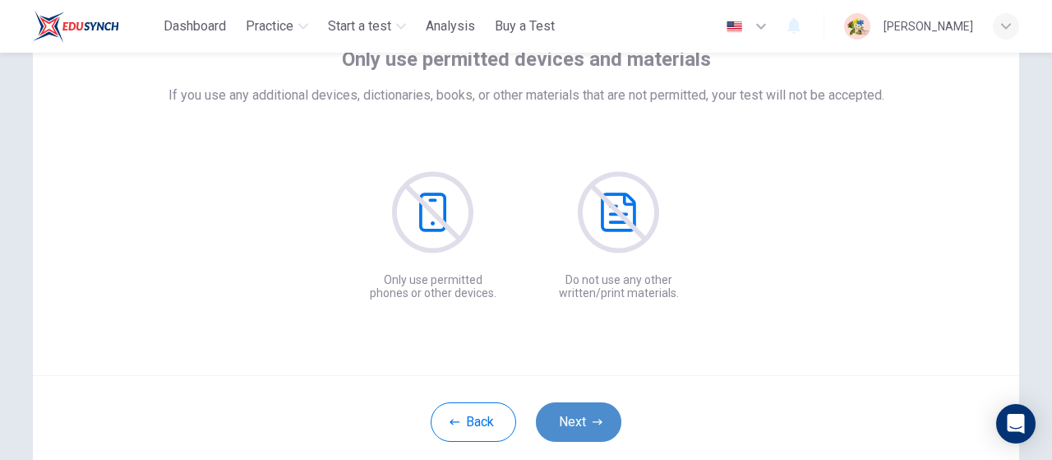
click at [593, 418] on icon "button" at bounding box center [598, 422] width 10 height 10
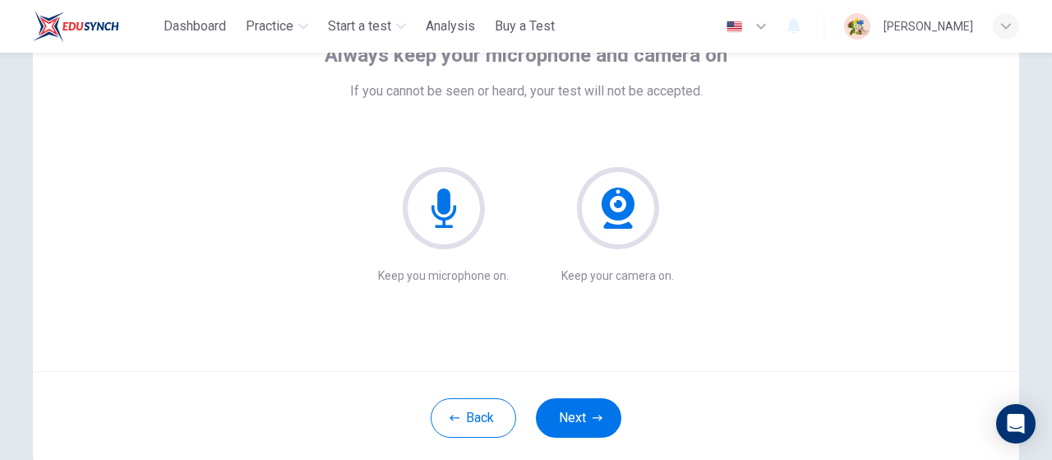
scroll to position [124, 0]
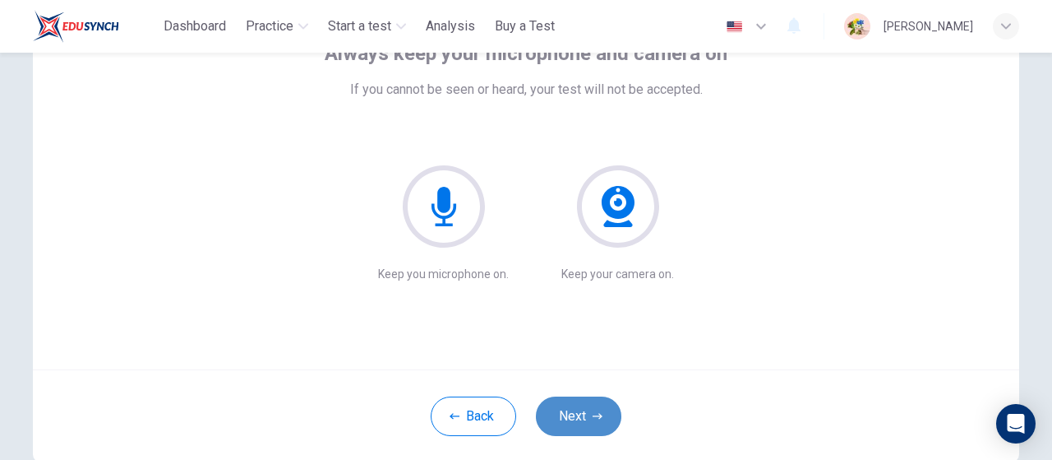
click at [585, 407] on button "Next" at bounding box center [579, 415] width 86 height 39
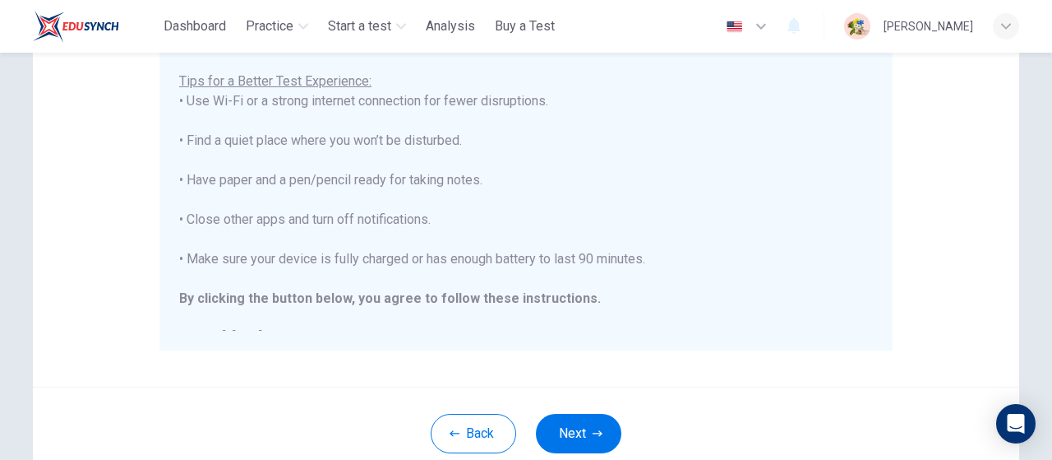
scroll to position [18, 0]
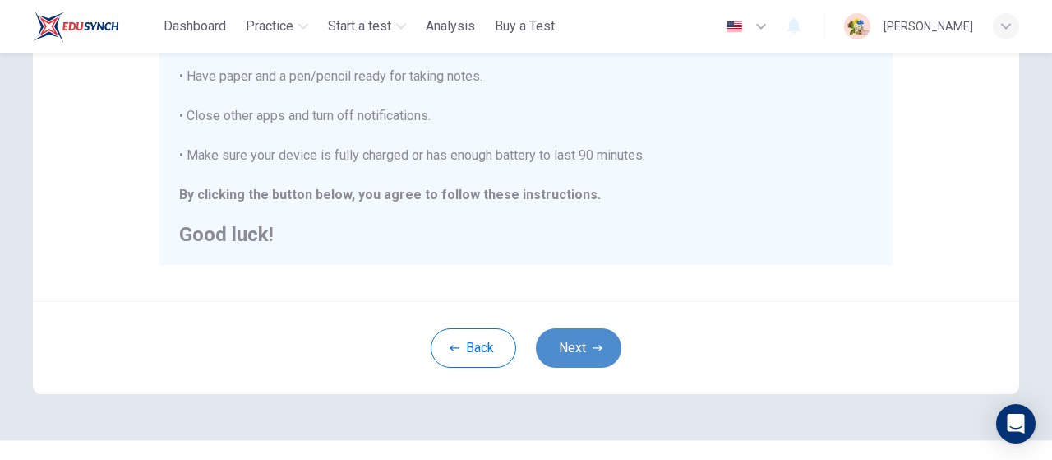
click at [580, 343] on button "Next" at bounding box center [579, 347] width 86 height 39
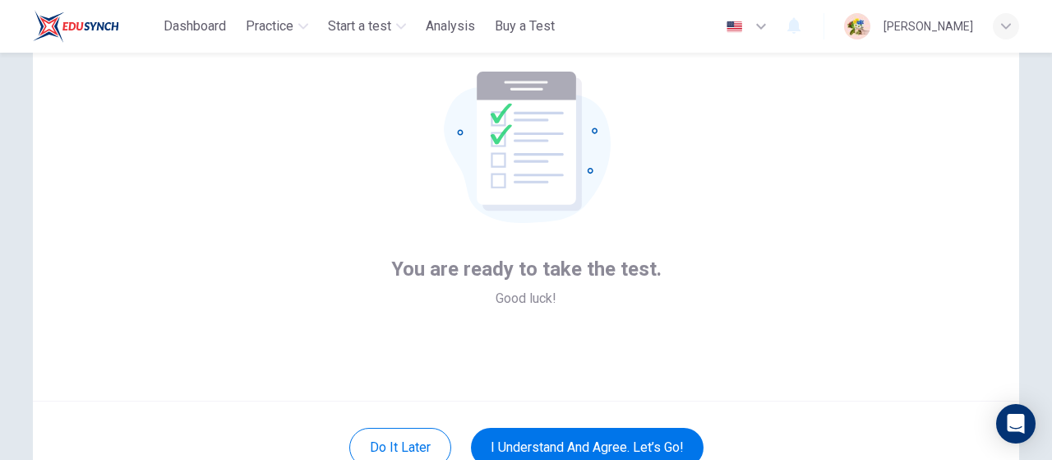
scroll to position [131, 0]
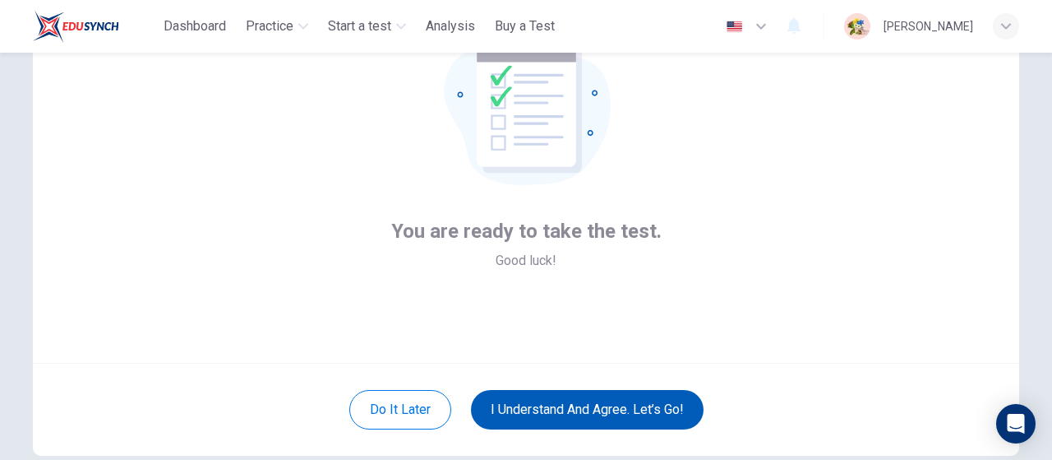
click at [594, 409] on button "I understand and agree. Let’s go!" at bounding box center [587, 409] width 233 height 39
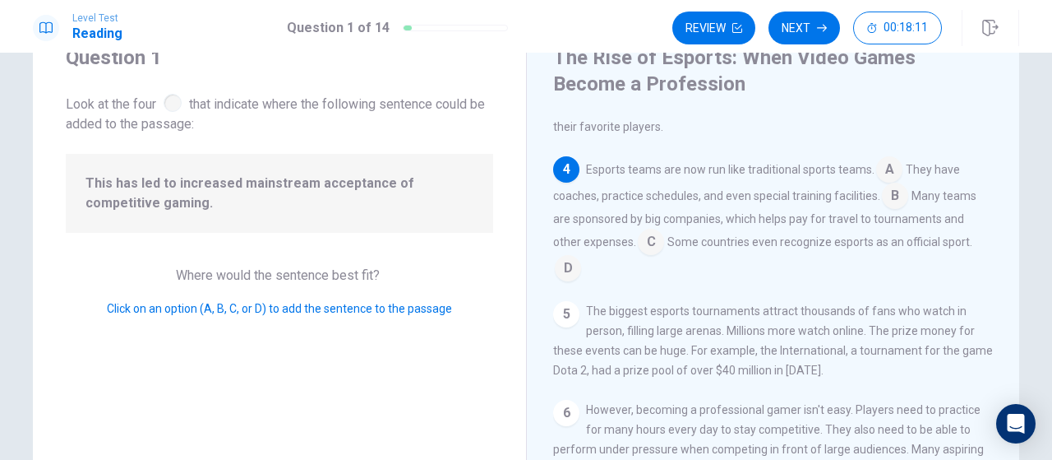
scroll to position [277, 0]
click at [559, 274] on input at bounding box center [568, 269] width 26 height 26
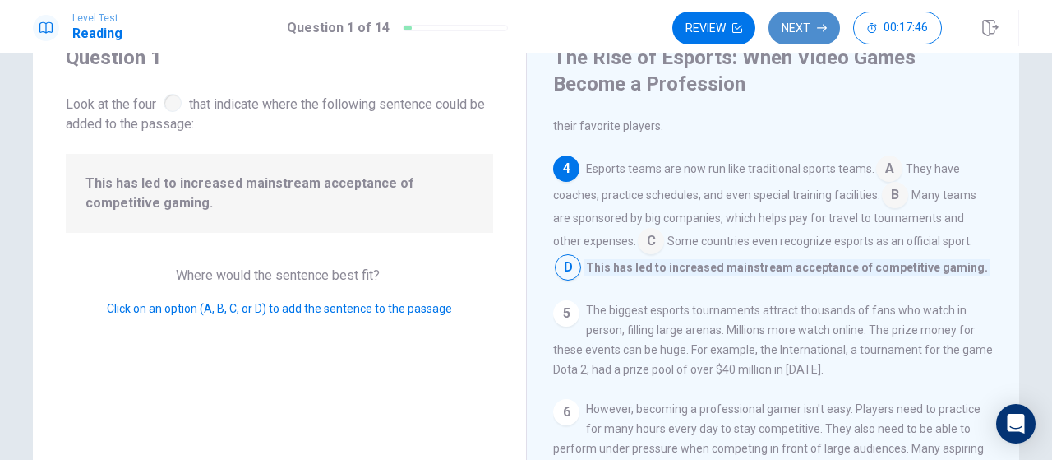
click at [789, 36] on button "Next" at bounding box center [805, 28] width 72 height 33
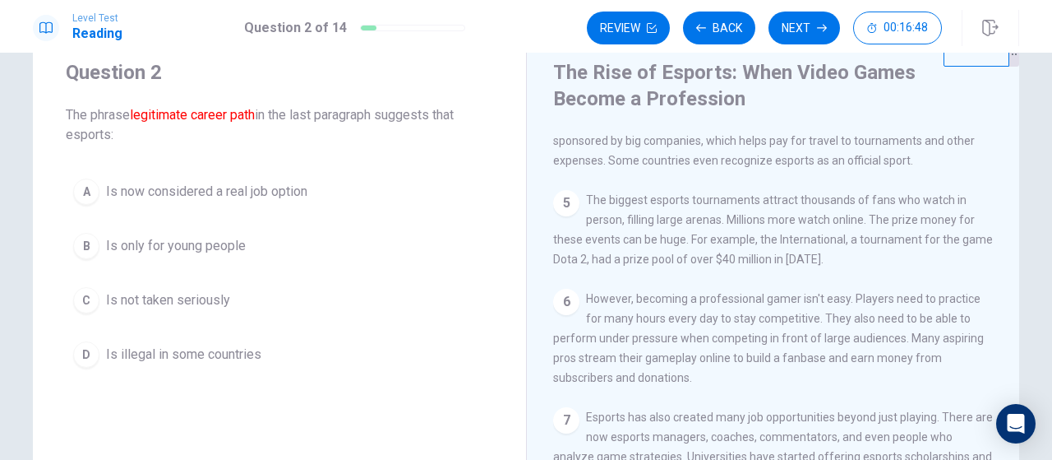
scroll to position [46, 0]
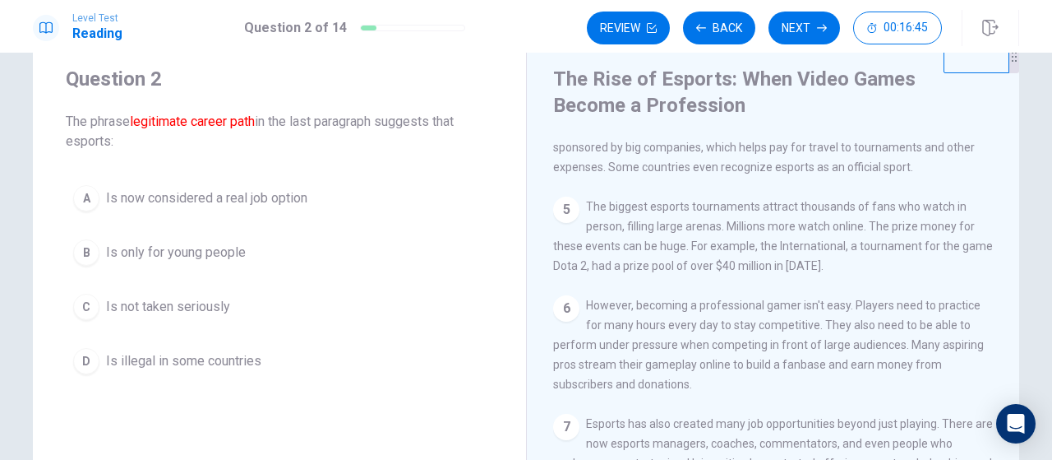
click at [270, 198] on span "Is now considered a real job option" at bounding box center [206, 198] width 201 height 20
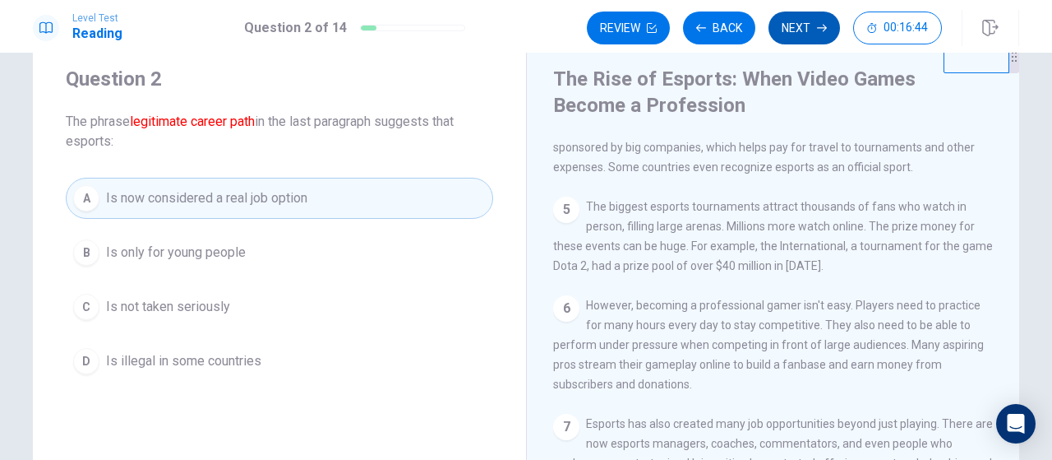
click at [793, 27] on button "Next" at bounding box center [805, 28] width 72 height 33
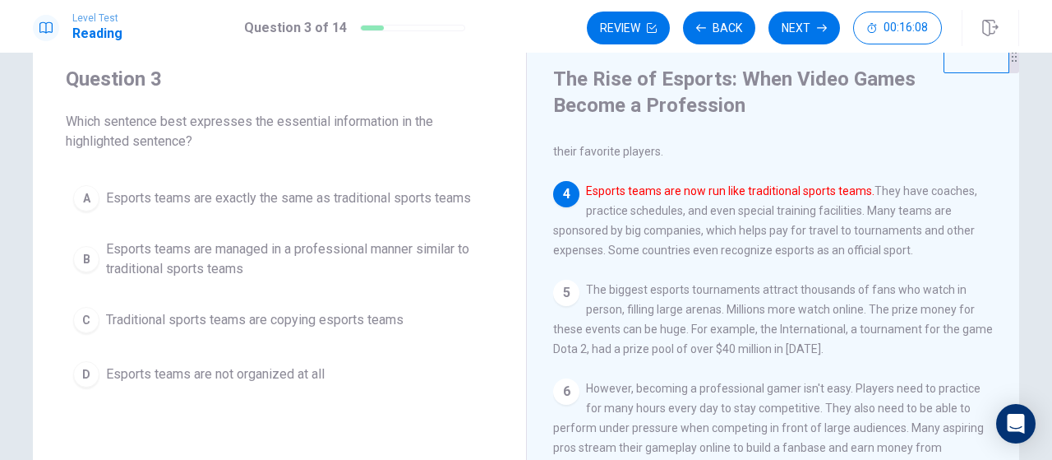
scroll to position [273, 0]
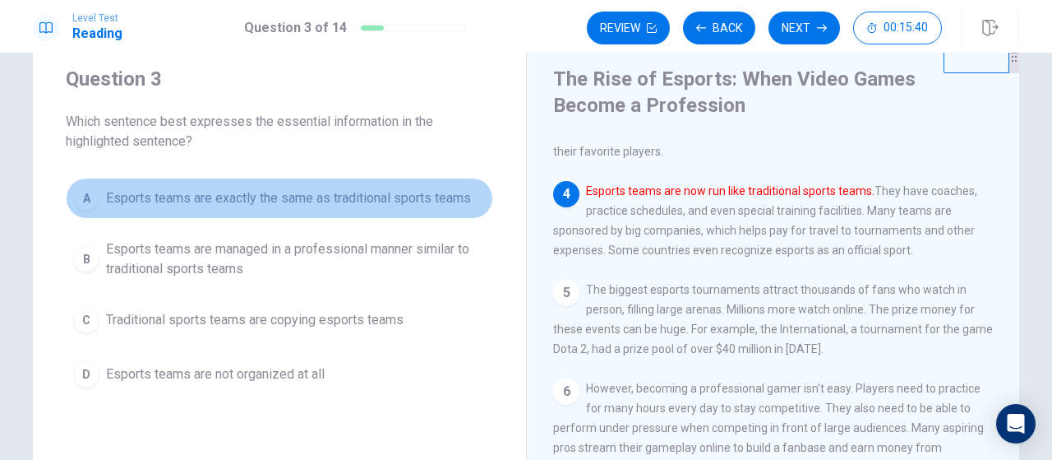
click at [443, 197] on span "Esports teams are exactly the same as traditional sports teams" at bounding box center [288, 198] width 365 height 20
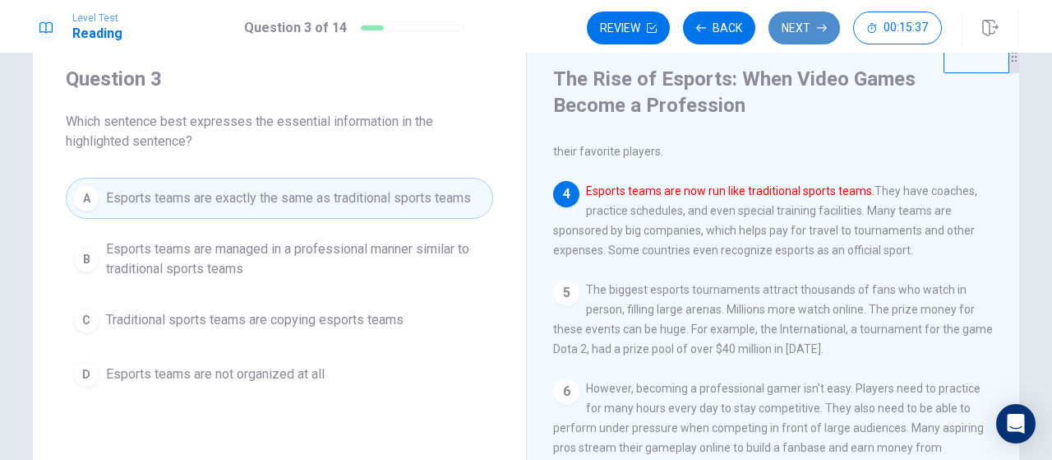
click at [798, 30] on button "Next" at bounding box center [805, 28] width 72 height 33
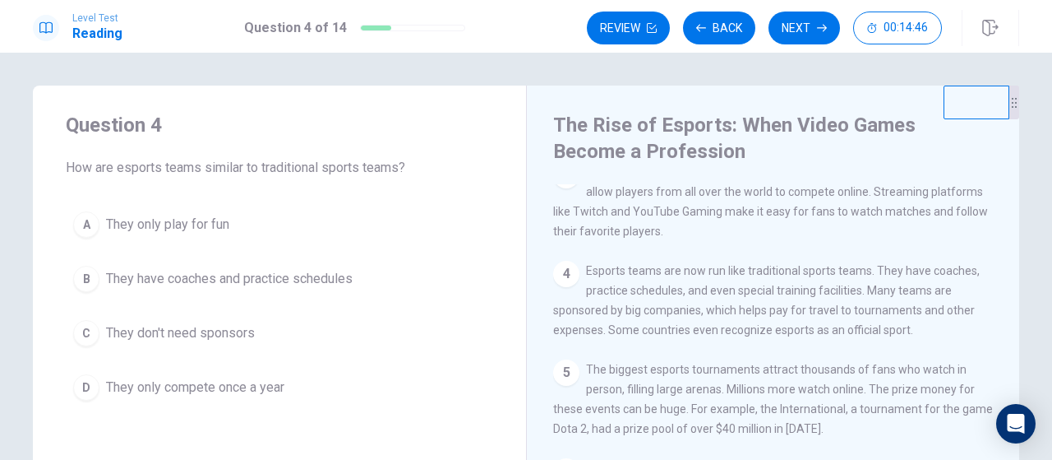
scroll to position [247, 0]
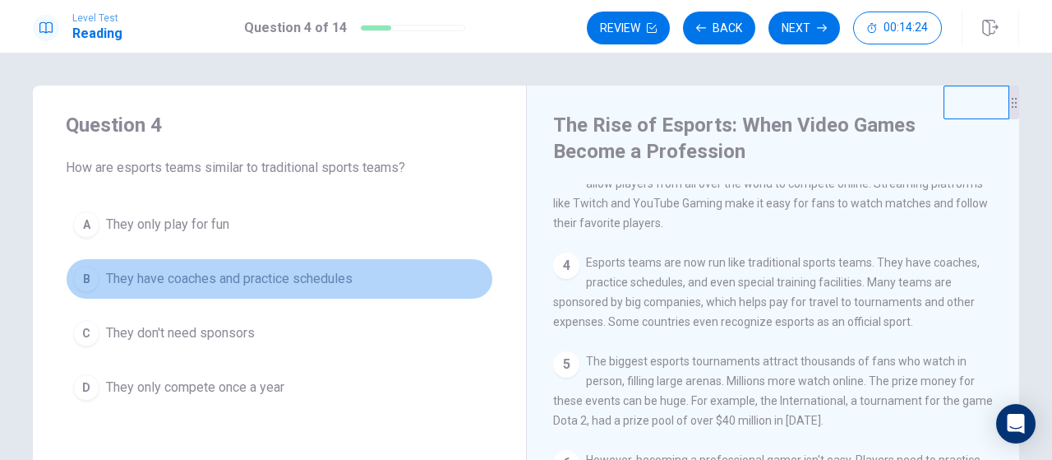
click at [233, 270] on span "They have coaches and practice schedules" at bounding box center [229, 279] width 247 height 20
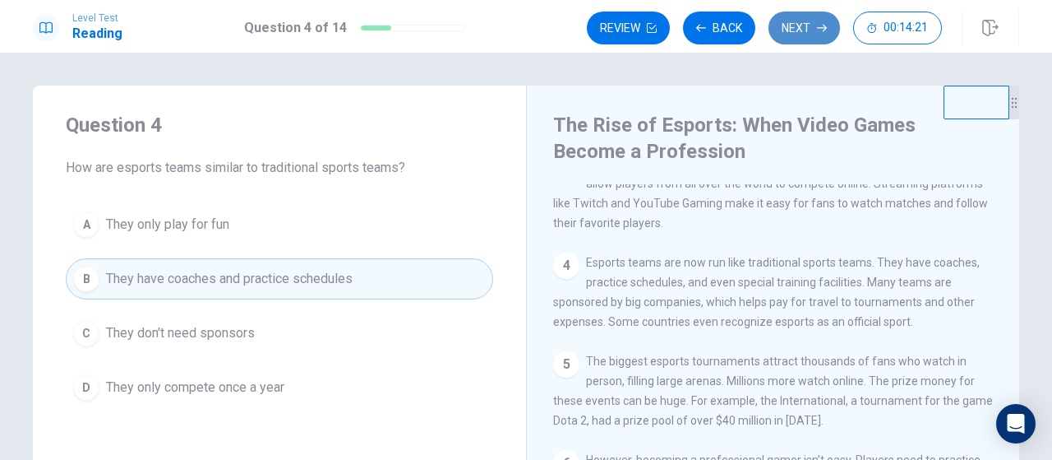
click at [794, 27] on button "Next" at bounding box center [805, 28] width 72 height 33
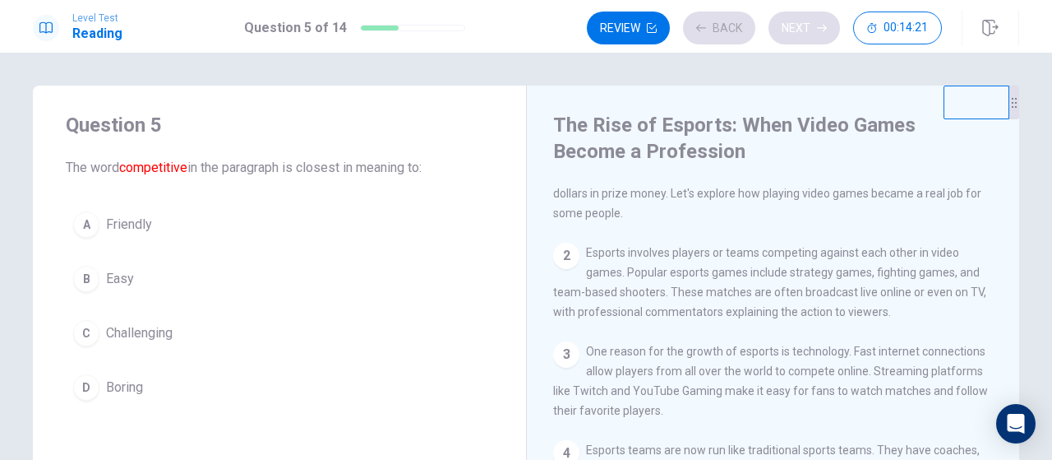
scroll to position [0, 0]
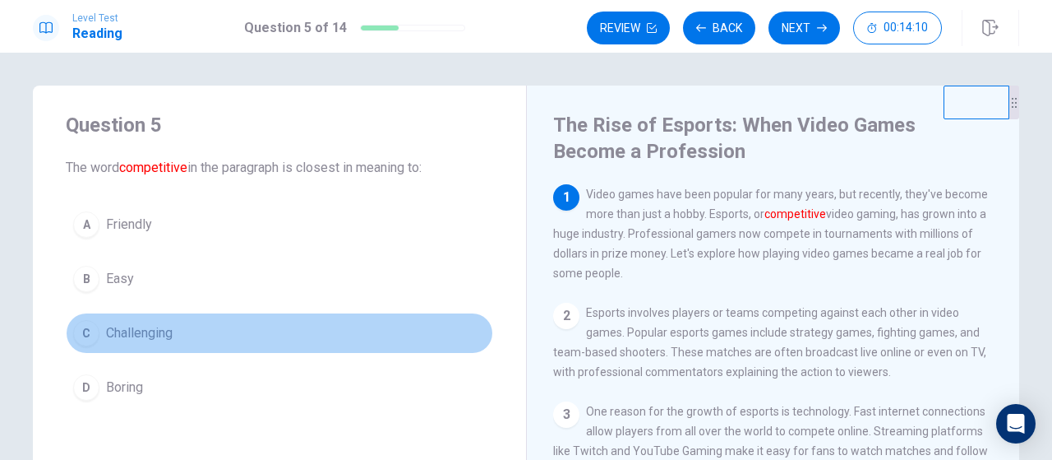
click at [161, 331] on span "Challenging" at bounding box center [139, 333] width 67 height 20
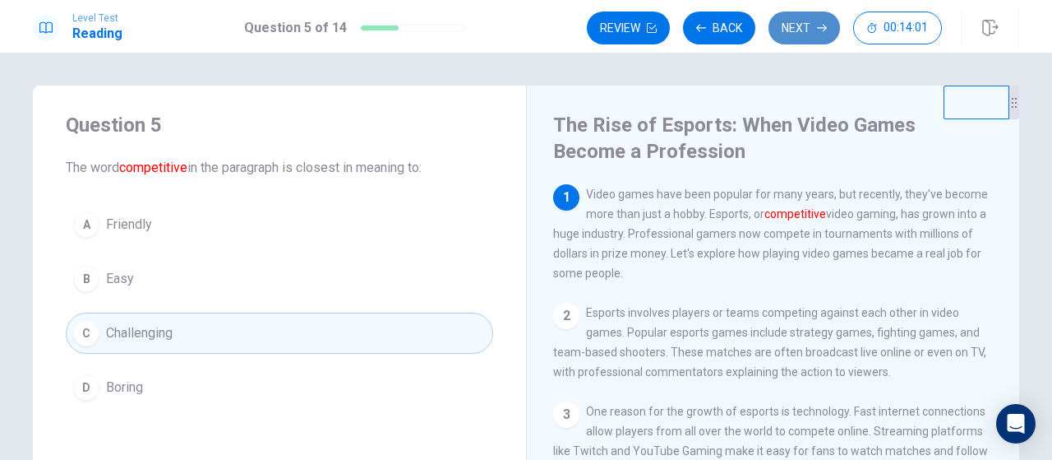
click at [812, 34] on button "Next" at bounding box center [805, 28] width 72 height 33
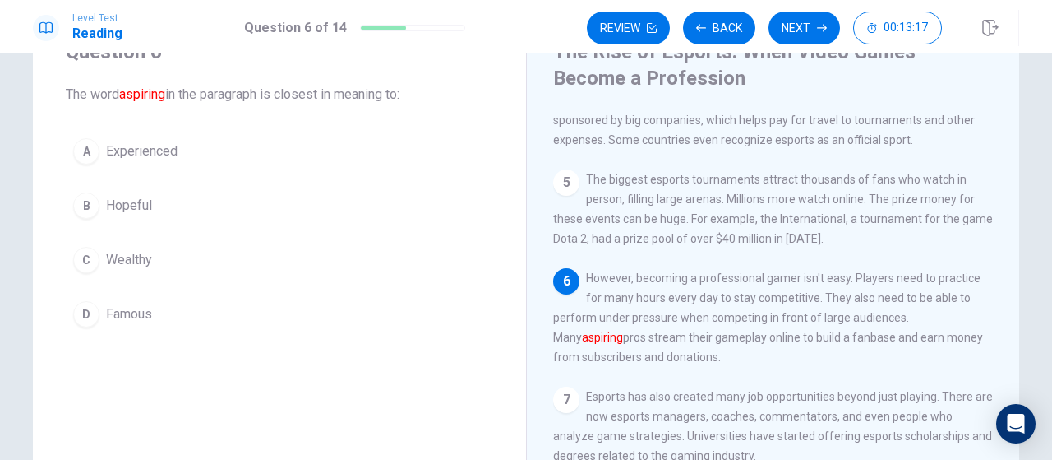
scroll to position [74, 0]
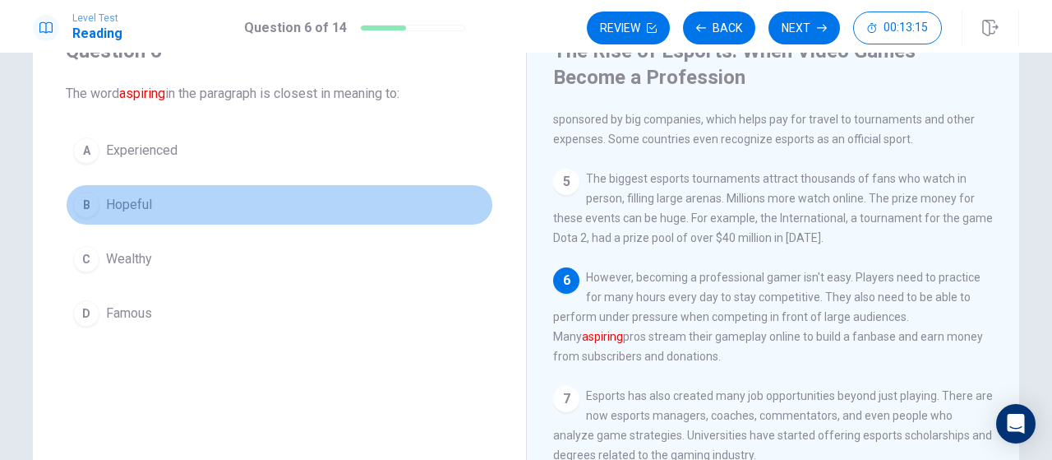
click at [161, 195] on button "B Hopeful" at bounding box center [280, 204] width 428 height 41
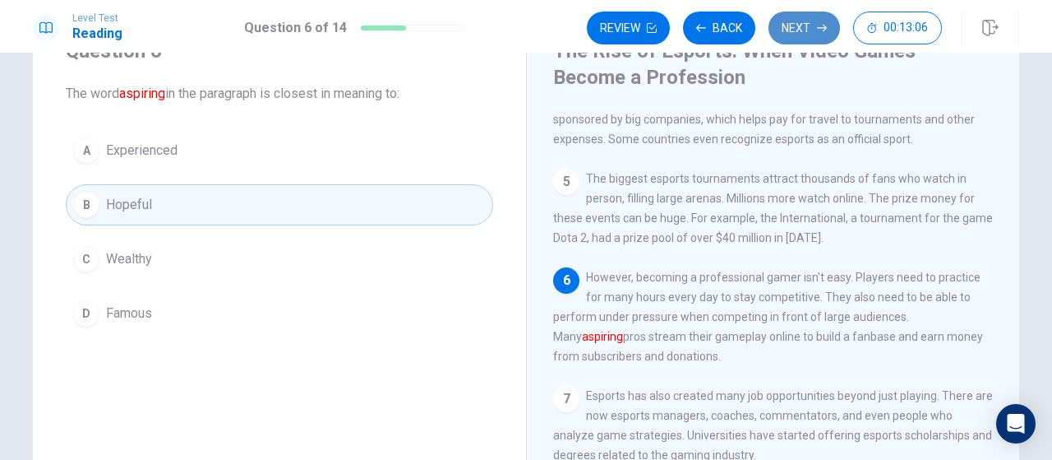
click at [799, 30] on button "Next" at bounding box center [805, 28] width 72 height 33
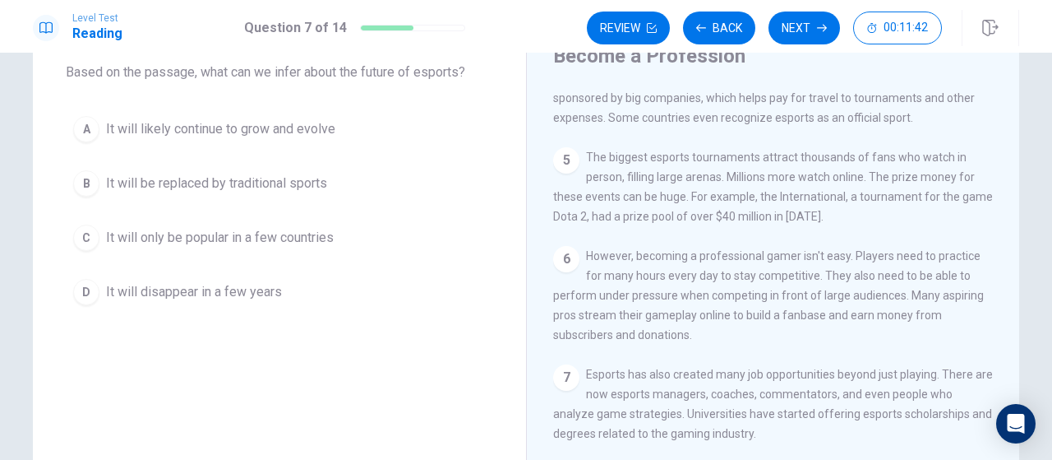
scroll to position [80, 0]
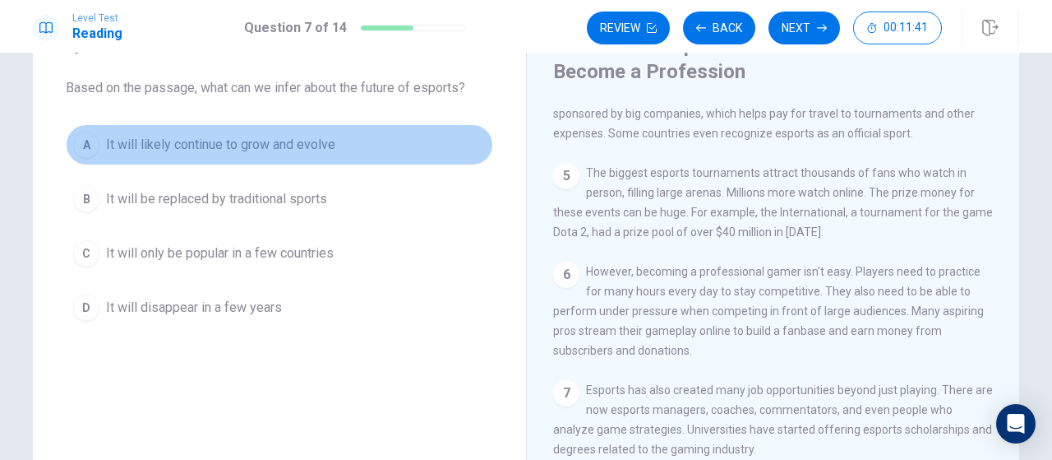
click at [335, 137] on button "A It will likely continue to grow and evolve" at bounding box center [280, 144] width 428 height 41
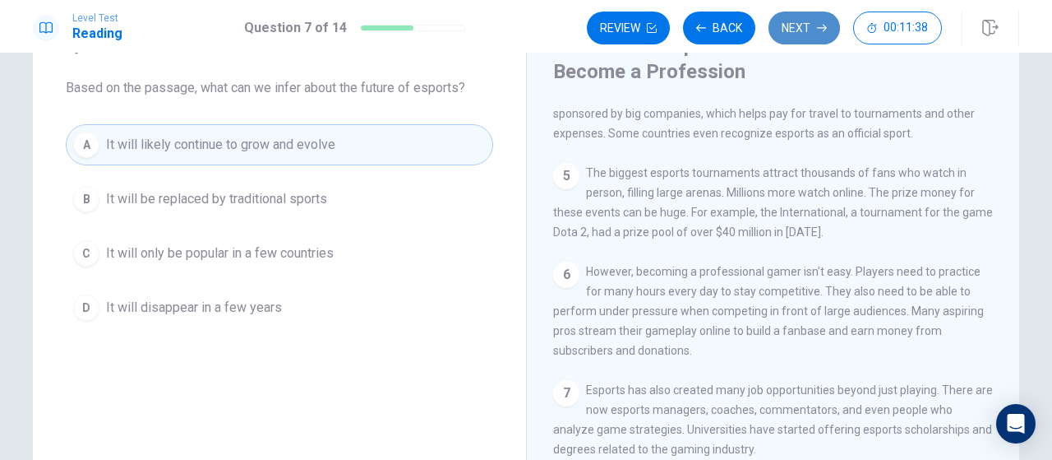
click at [801, 30] on button "Next" at bounding box center [805, 28] width 72 height 33
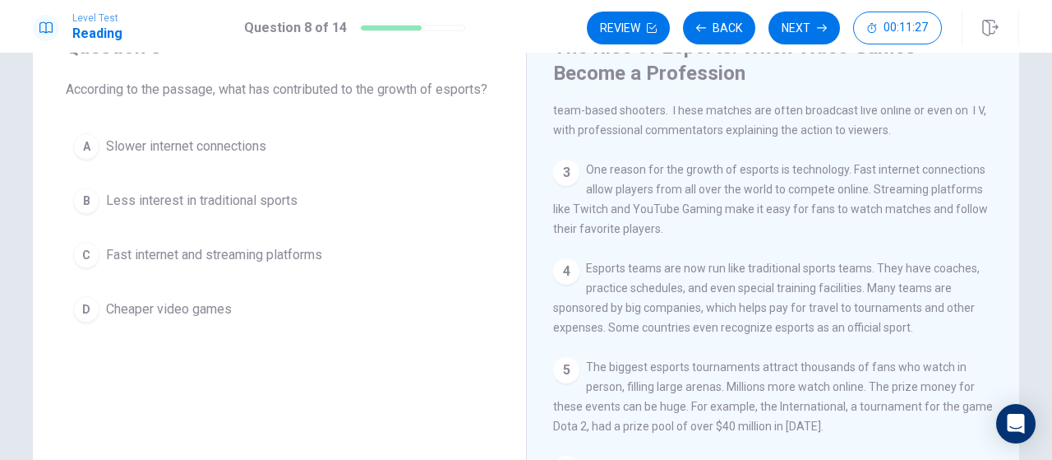
scroll to position [163, 0]
click at [276, 265] on span "Fast internet and streaming platforms" at bounding box center [214, 255] width 216 height 20
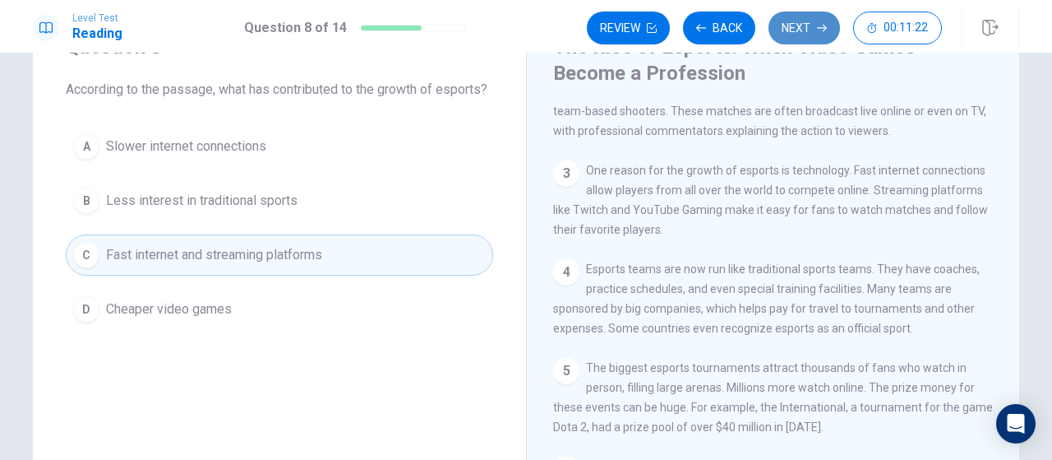
click at [802, 33] on button "Next" at bounding box center [805, 28] width 72 height 33
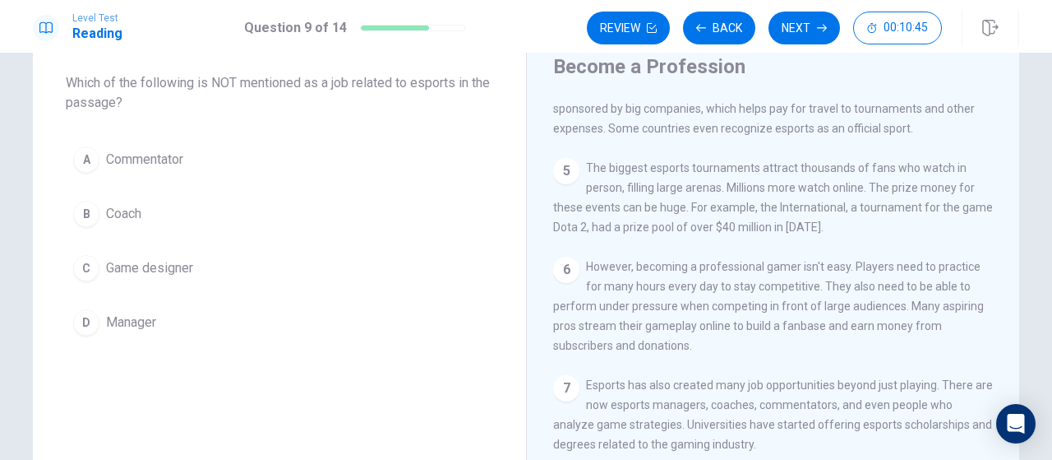
scroll to position [78, 0]
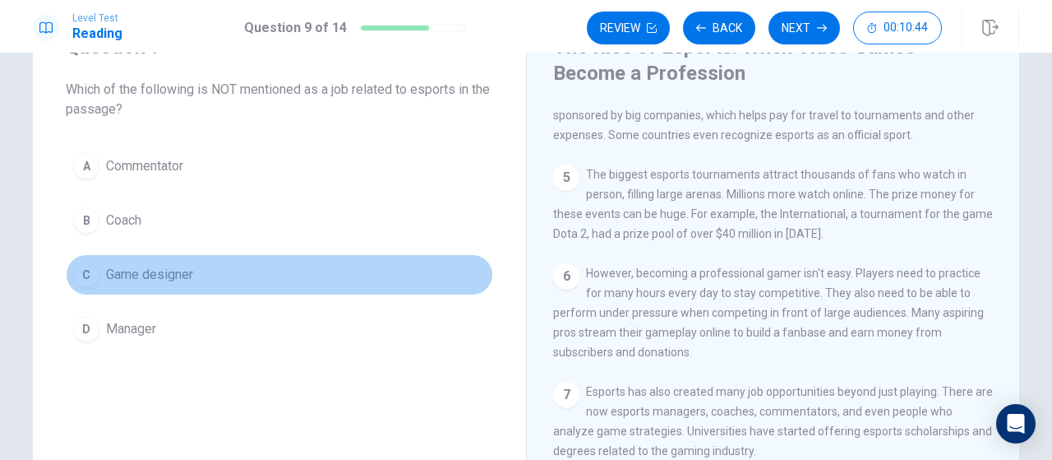
click at [197, 284] on button "C Game designer" at bounding box center [280, 274] width 428 height 41
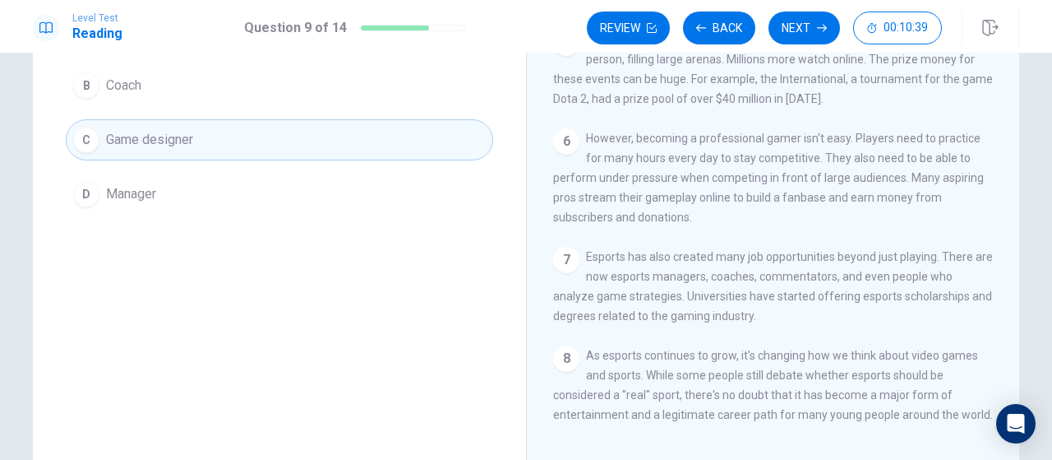
scroll to position [330, 0]
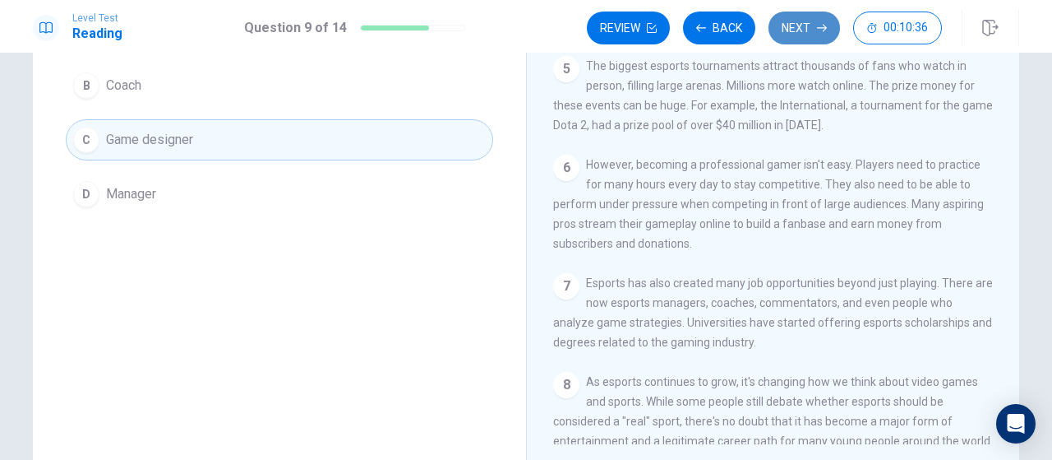
click at [802, 26] on button "Next" at bounding box center [805, 28] width 72 height 33
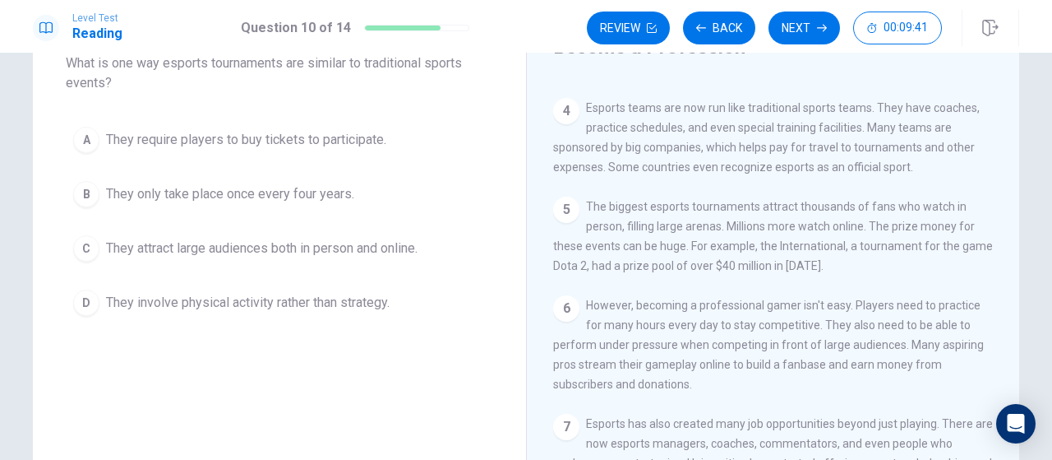
scroll to position [298, 0]
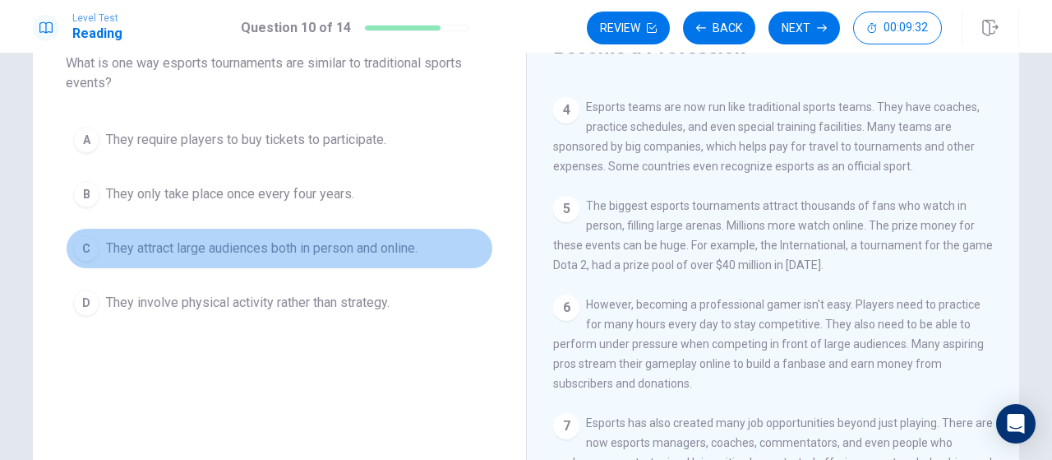
click at [381, 249] on span "They attract large audiences both in person and online." at bounding box center [262, 248] width 312 height 20
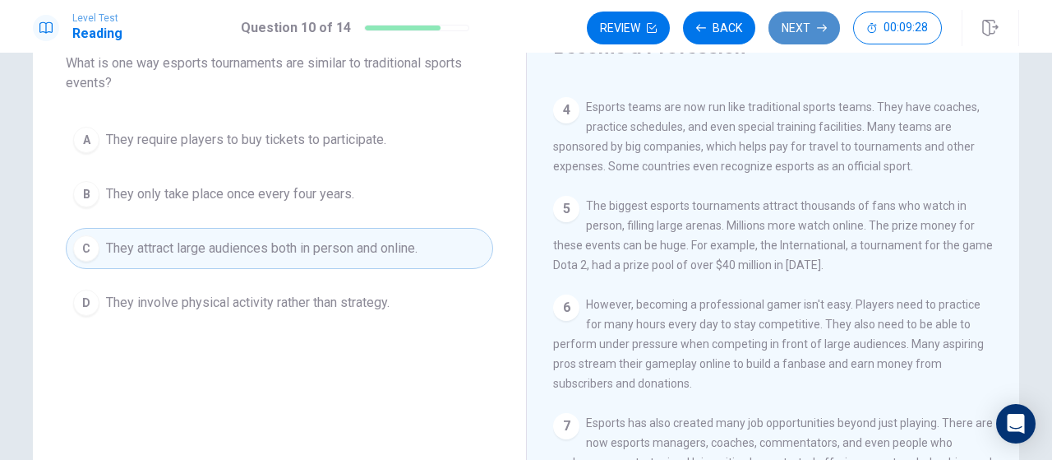
click at [798, 30] on button "Next" at bounding box center [805, 28] width 72 height 33
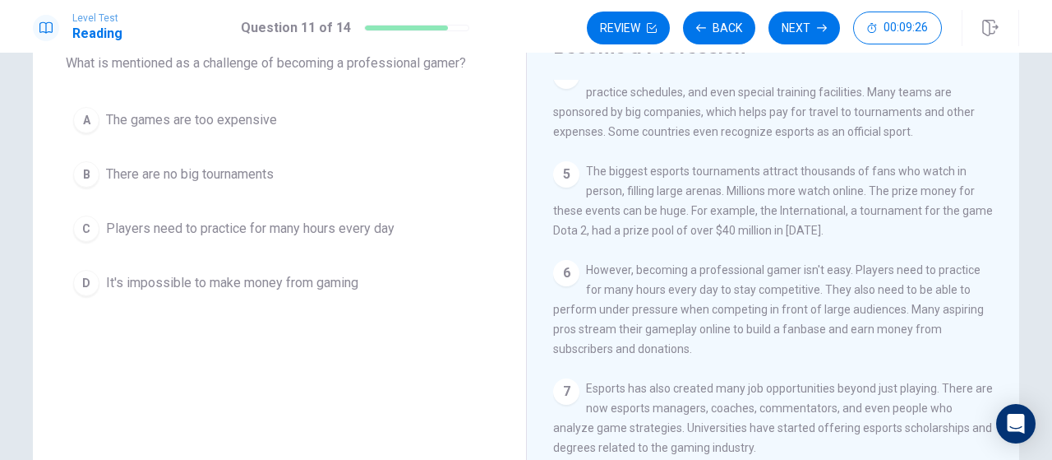
scroll to position [374, 0]
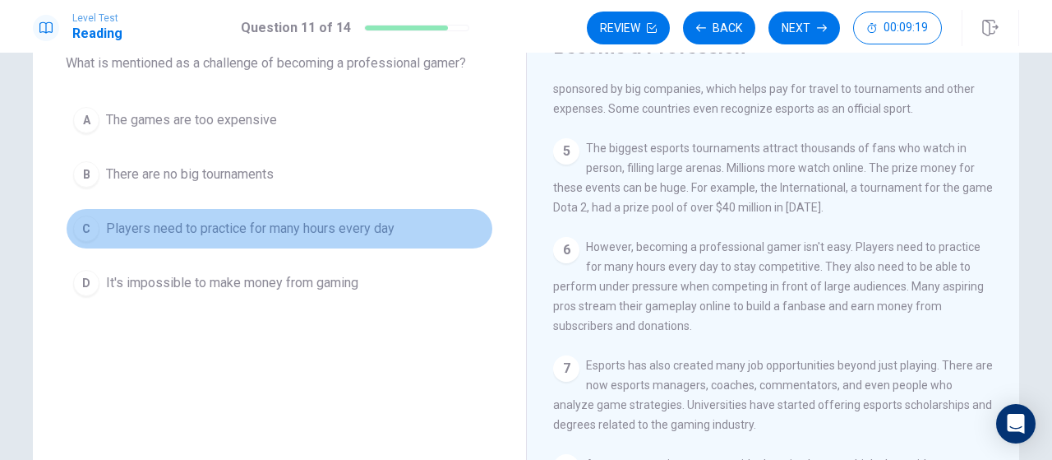
click at [363, 227] on span "Players need to practice for many hours every day" at bounding box center [250, 229] width 289 height 20
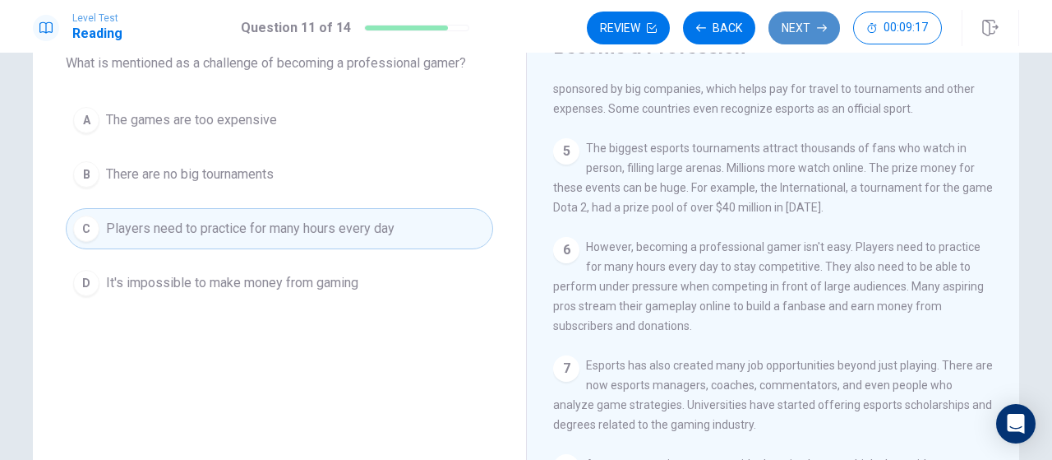
click at [789, 39] on button "Next" at bounding box center [805, 28] width 72 height 33
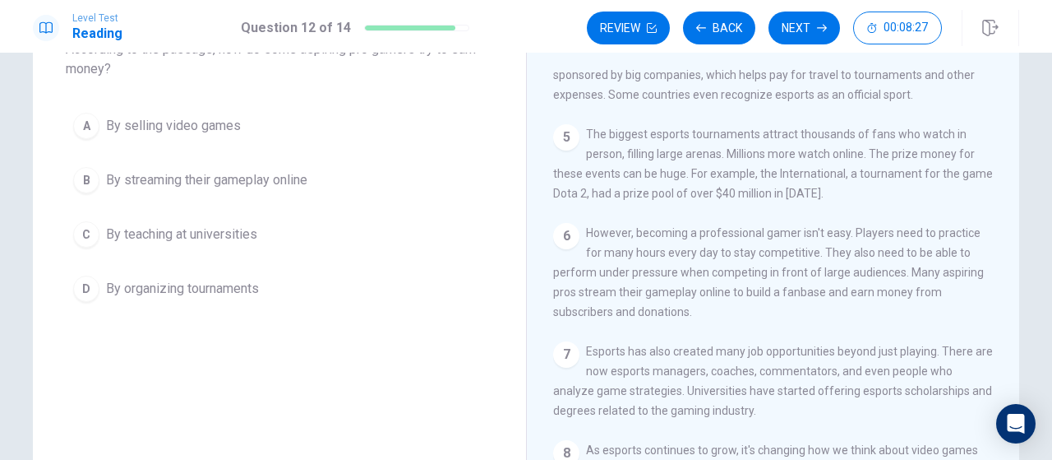
scroll to position [118, 0]
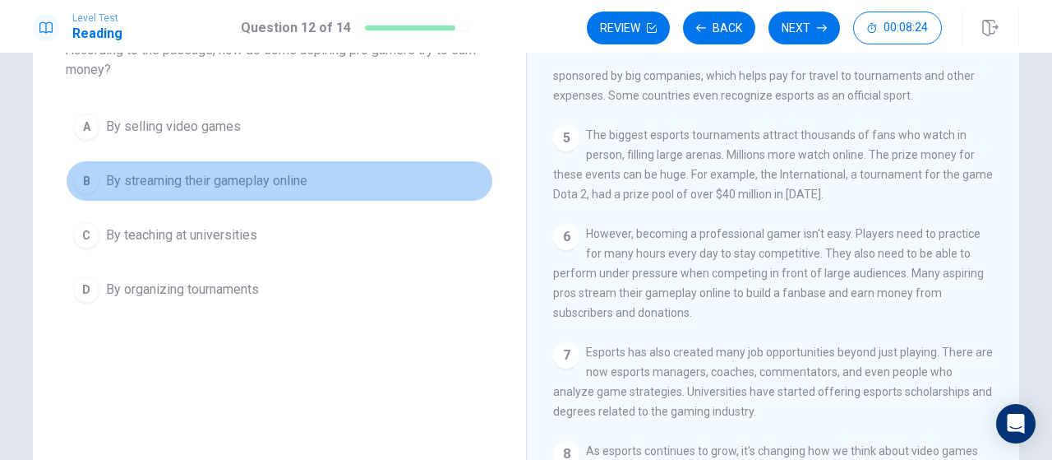
click at [331, 182] on button "B By streaming their gameplay online" at bounding box center [280, 180] width 428 height 41
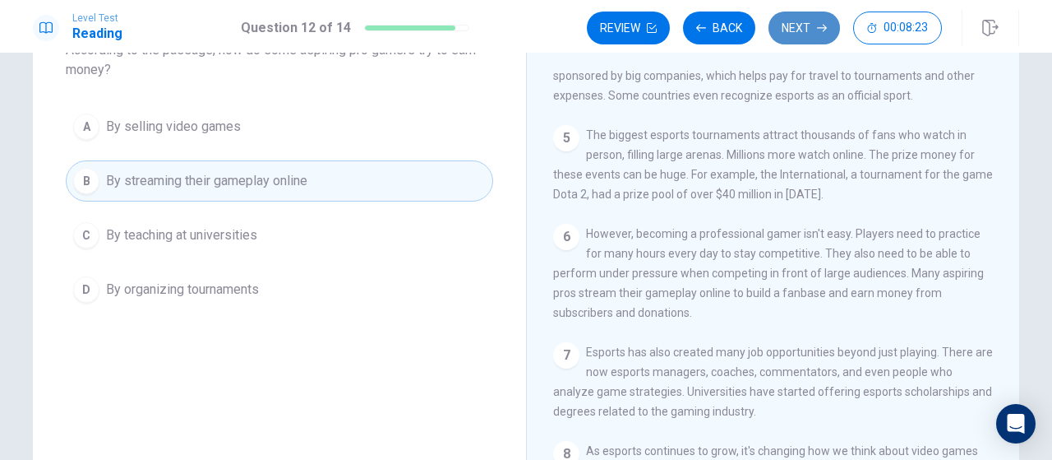
click at [778, 35] on button "Next" at bounding box center [805, 28] width 72 height 33
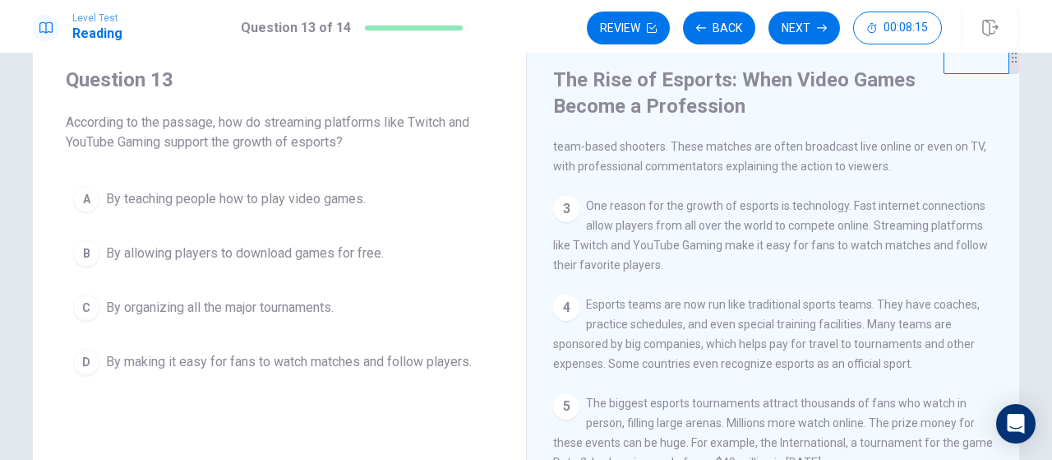
scroll to position [156, 0]
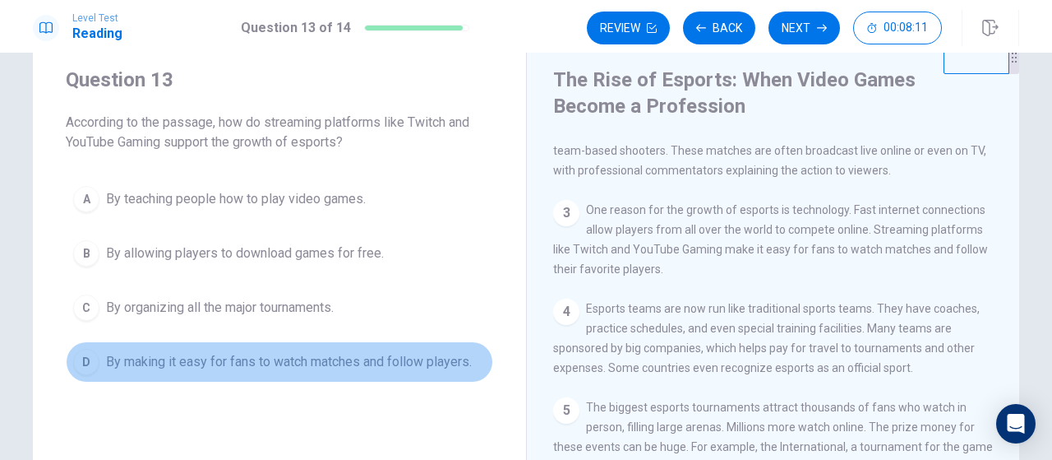
click at [460, 354] on span "By making it easy for fans to watch matches and follow players." at bounding box center [289, 362] width 366 height 20
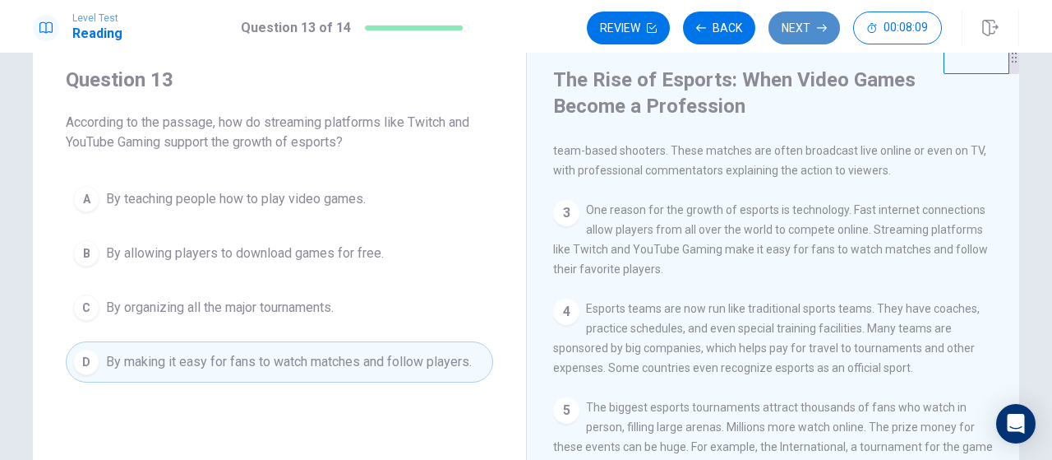
click at [783, 24] on button "Next" at bounding box center [805, 28] width 72 height 33
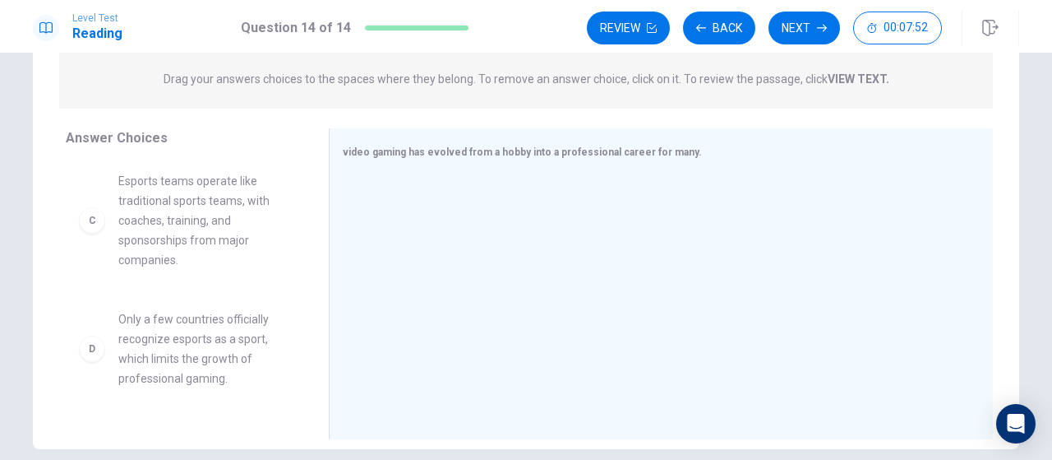
scroll to position [242, 0]
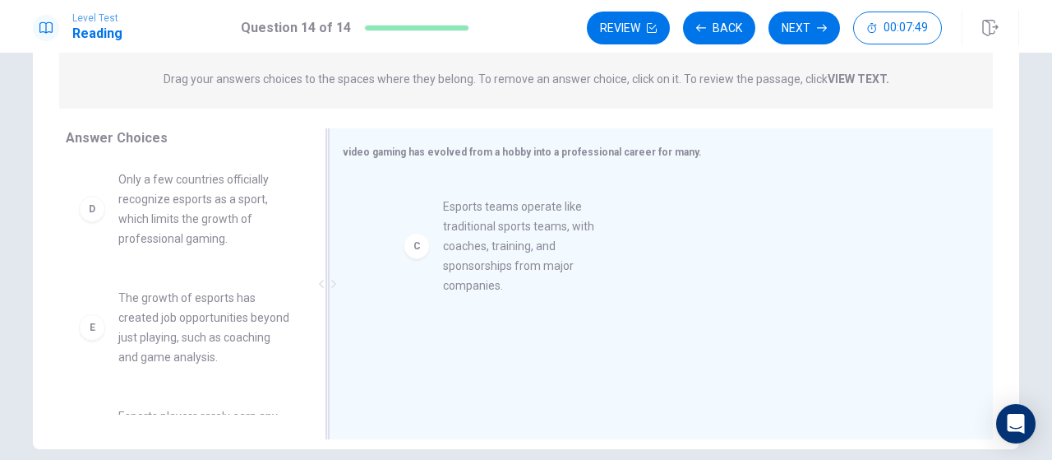
drag, startPoint x: 157, startPoint y: 251, endPoint x: 490, endPoint y: 259, distance: 333.1
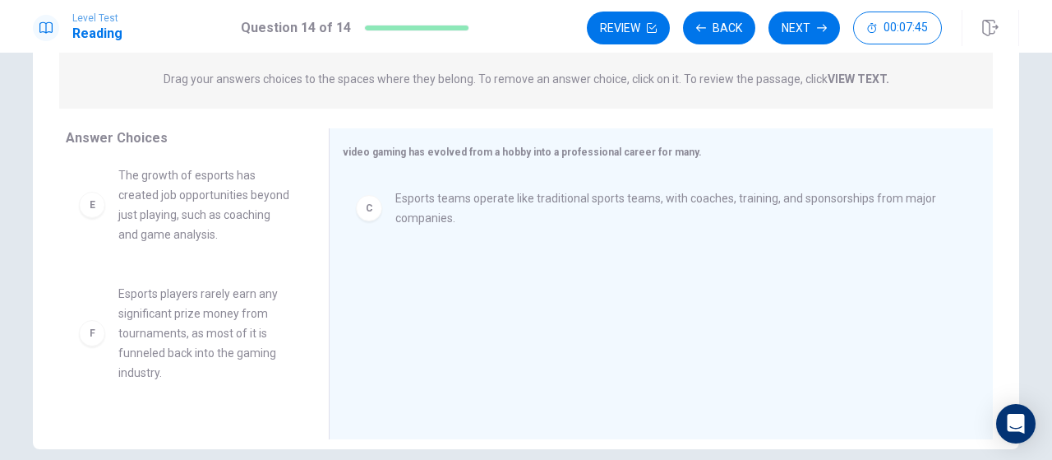
scroll to position [366, 0]
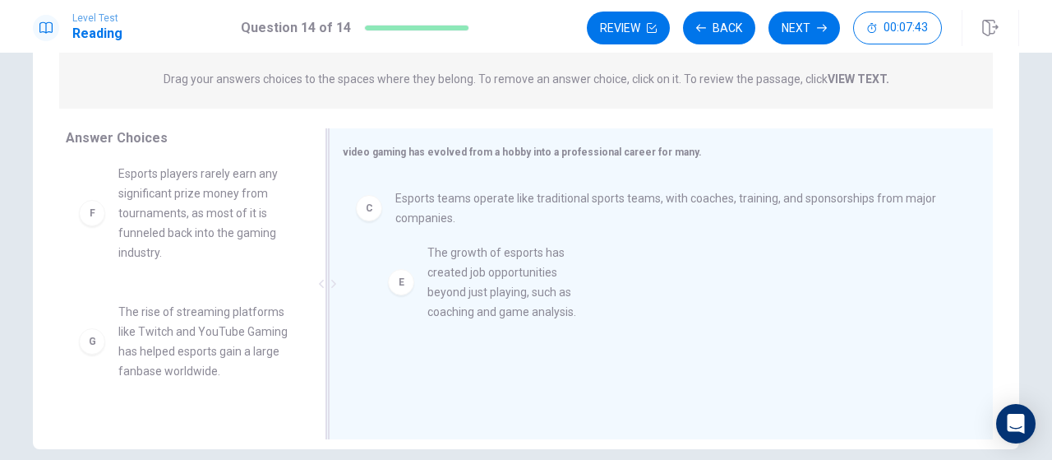
drag, startPoint x: 161, startPoint y: 231, endPoint x: 488, endPoint y: 293, distance: 332.2
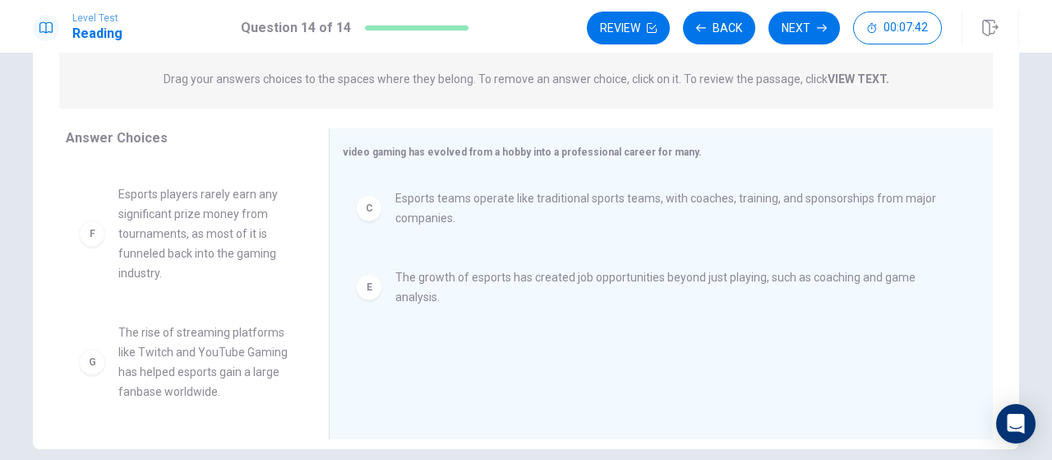
scroll to position [365, 0]
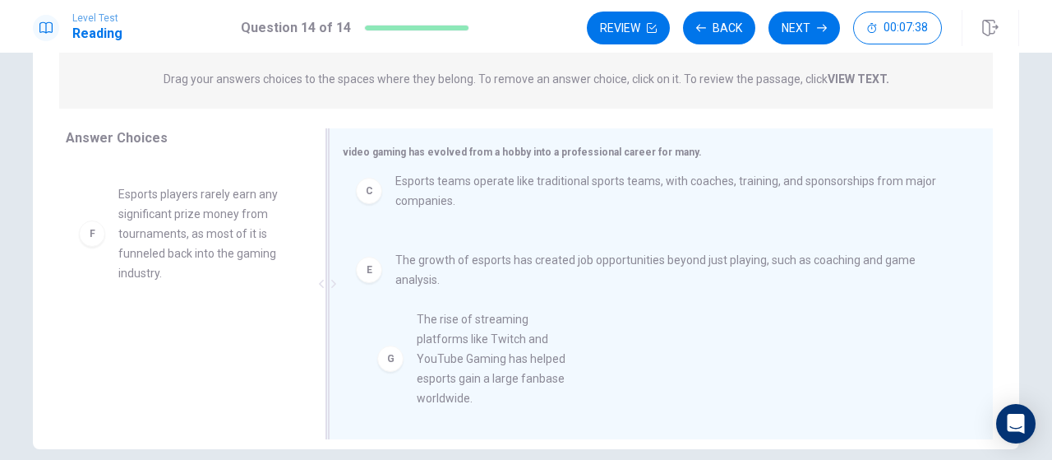
drag, startPoint x: 169, startPoint y: 361, endPoint x: 503, endPoint y: 350, distance: 334.0
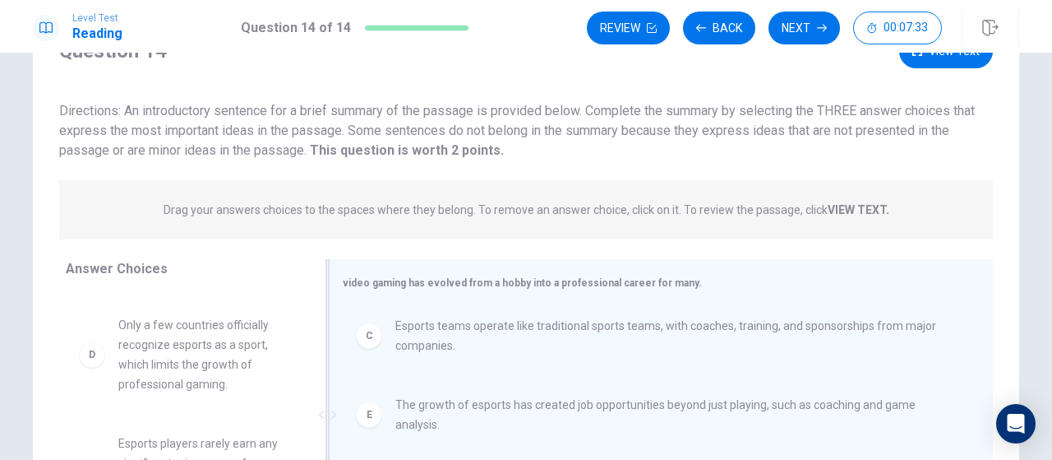
scroll to position [58, 0]
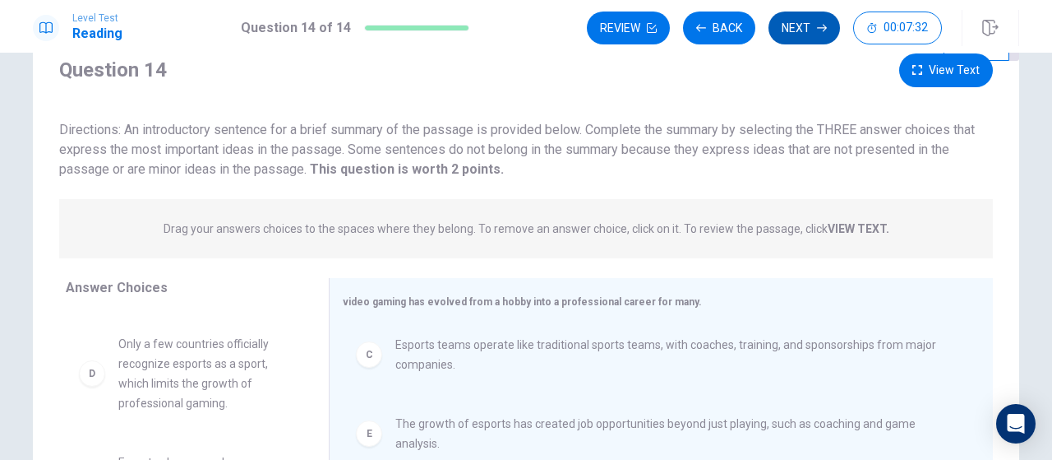
click at [791, 34] on button "Next" at bounding box center [805, 28] width 72 height 33
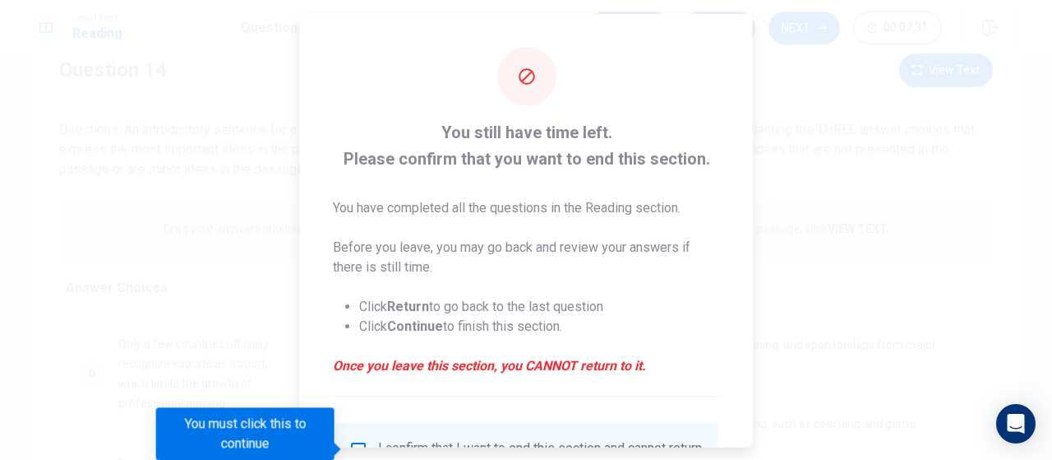
scroll to position [153, 0]
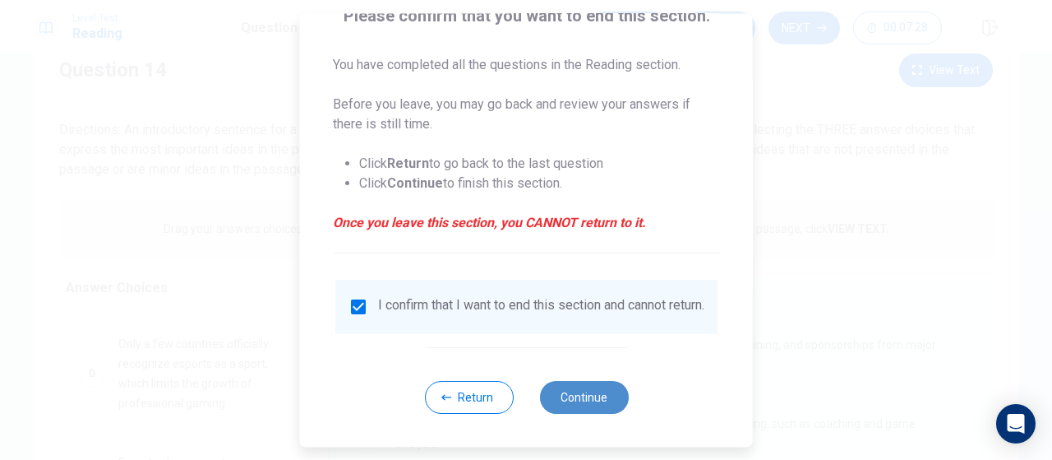
click at [594, 397] on button "Continue" at bounding box center [583, 397] width 89 height 33
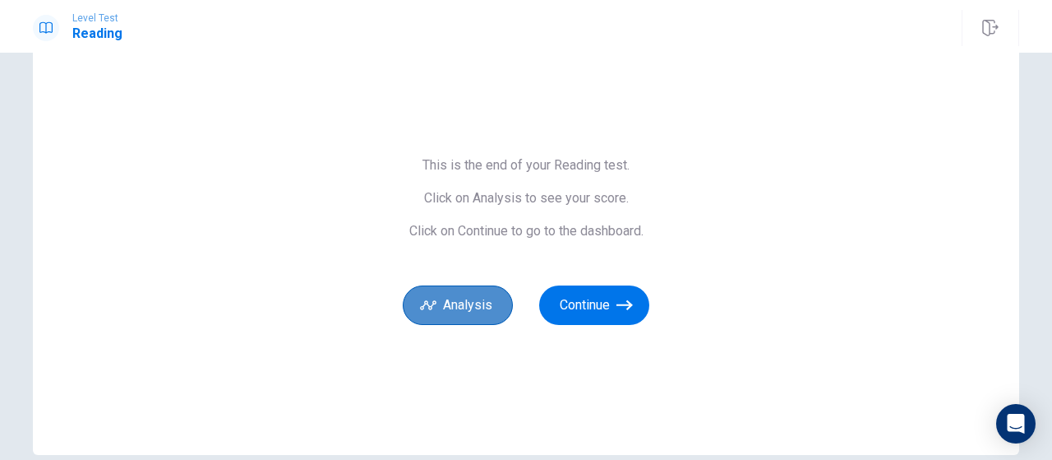
click at [461, 301] on button "Analysis" at bounding box center [458, 304] width 110 height 39
